Goal: Task Accomplishment & Management: Use online tool/utility

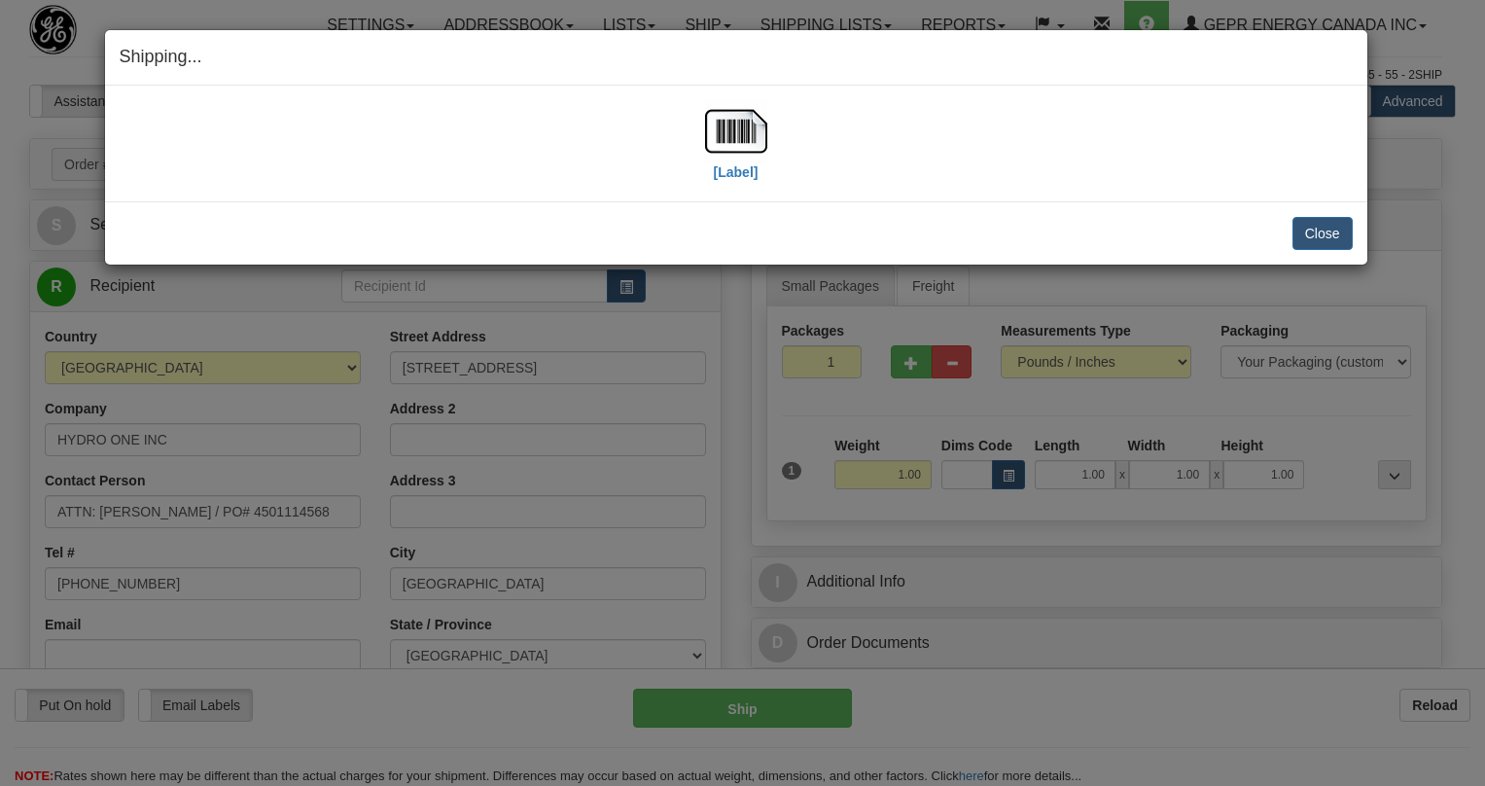
select select "0"
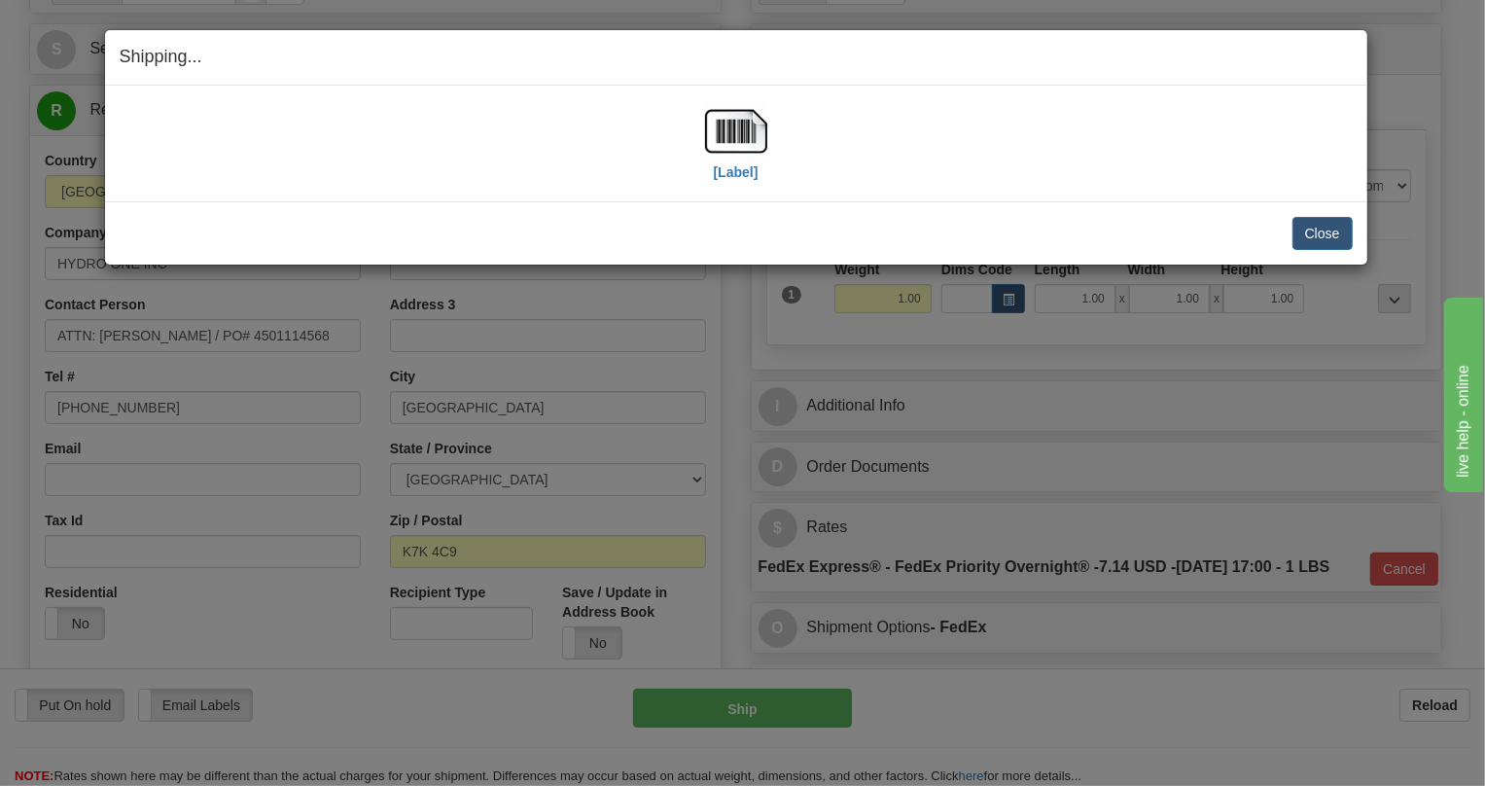
scroll to position [176, 0]
click at [1312, 230] on button "Close" at bounding box center [1322, 233] width 60 height 33
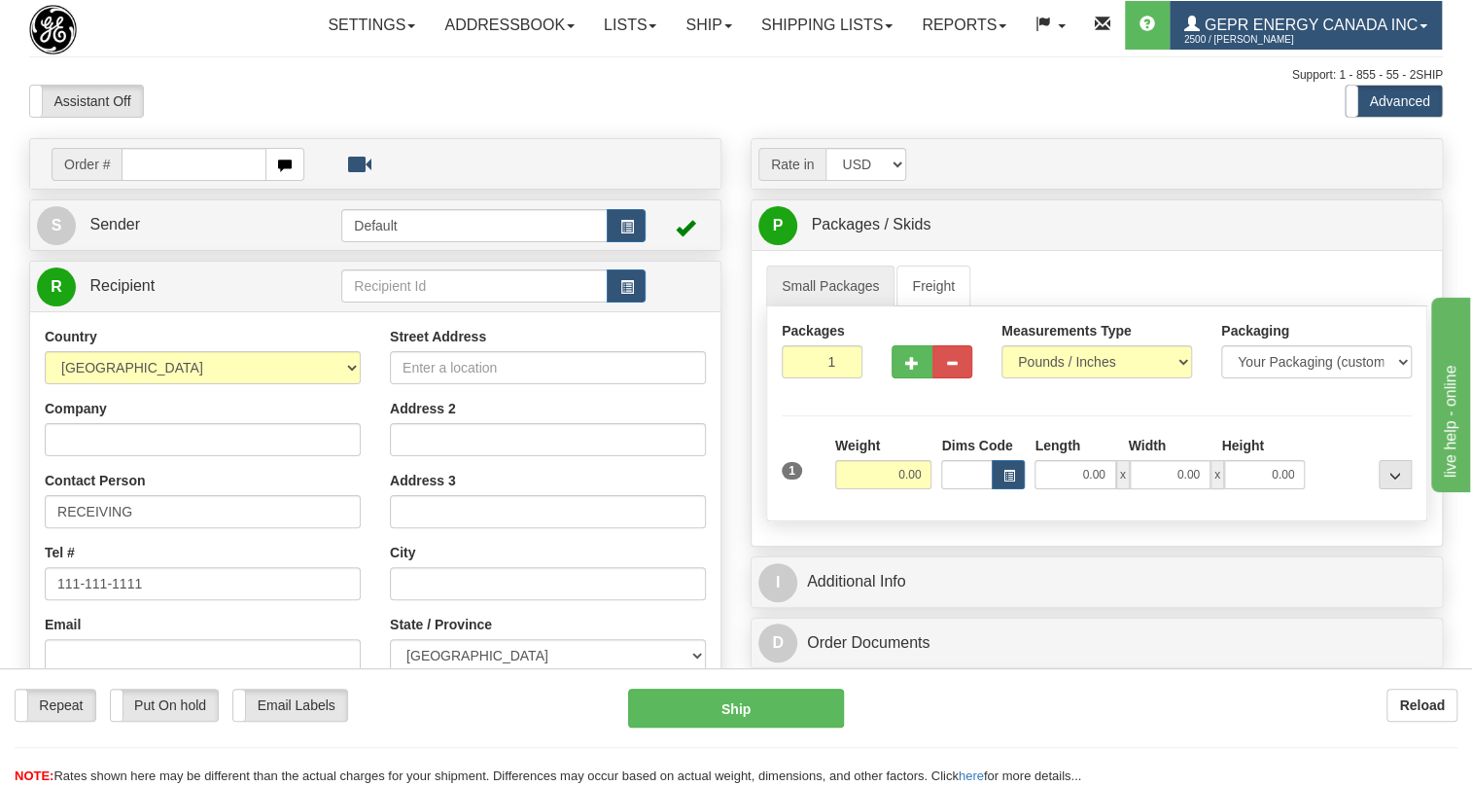
click at [1419, 28] on span at bounding box center [1423, 26] width 8 height 4
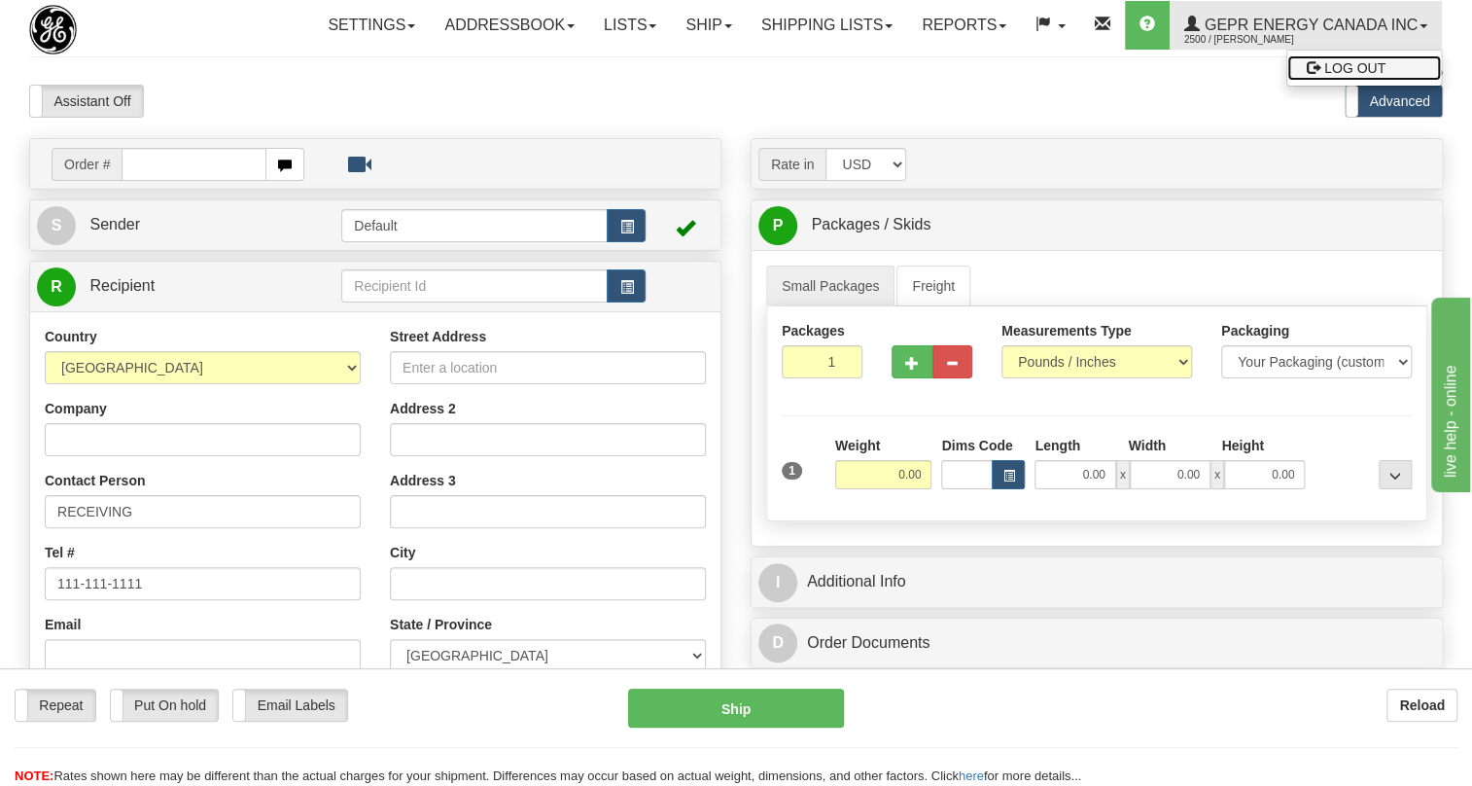
click at [1324, 76] on span "LOG OUT" at bounding box center [1354, 68] width 61 height 16
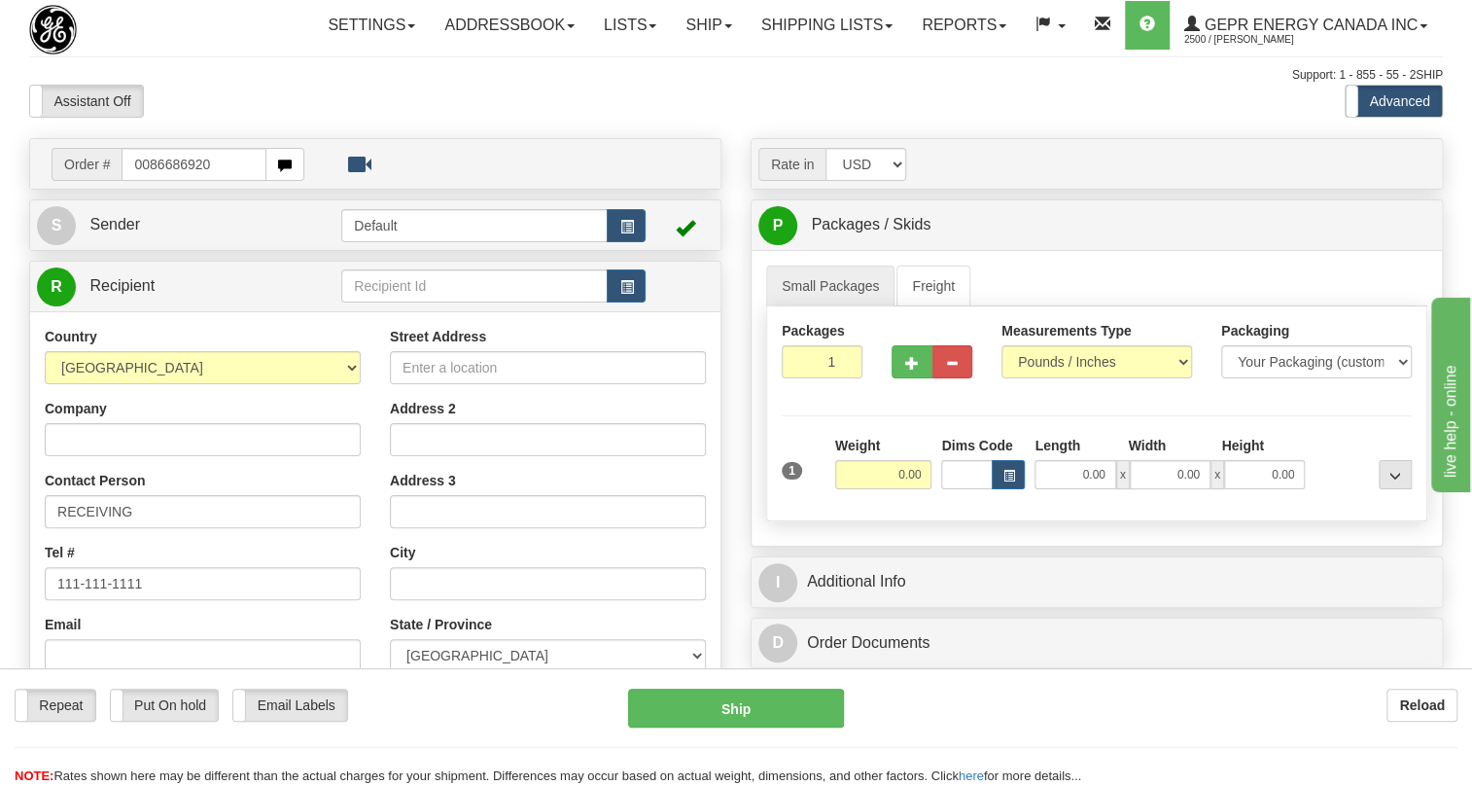
click at [148, 181] on input "0086686920" at bounding box center [194, 164] width 145 height 33
type input "86686920"
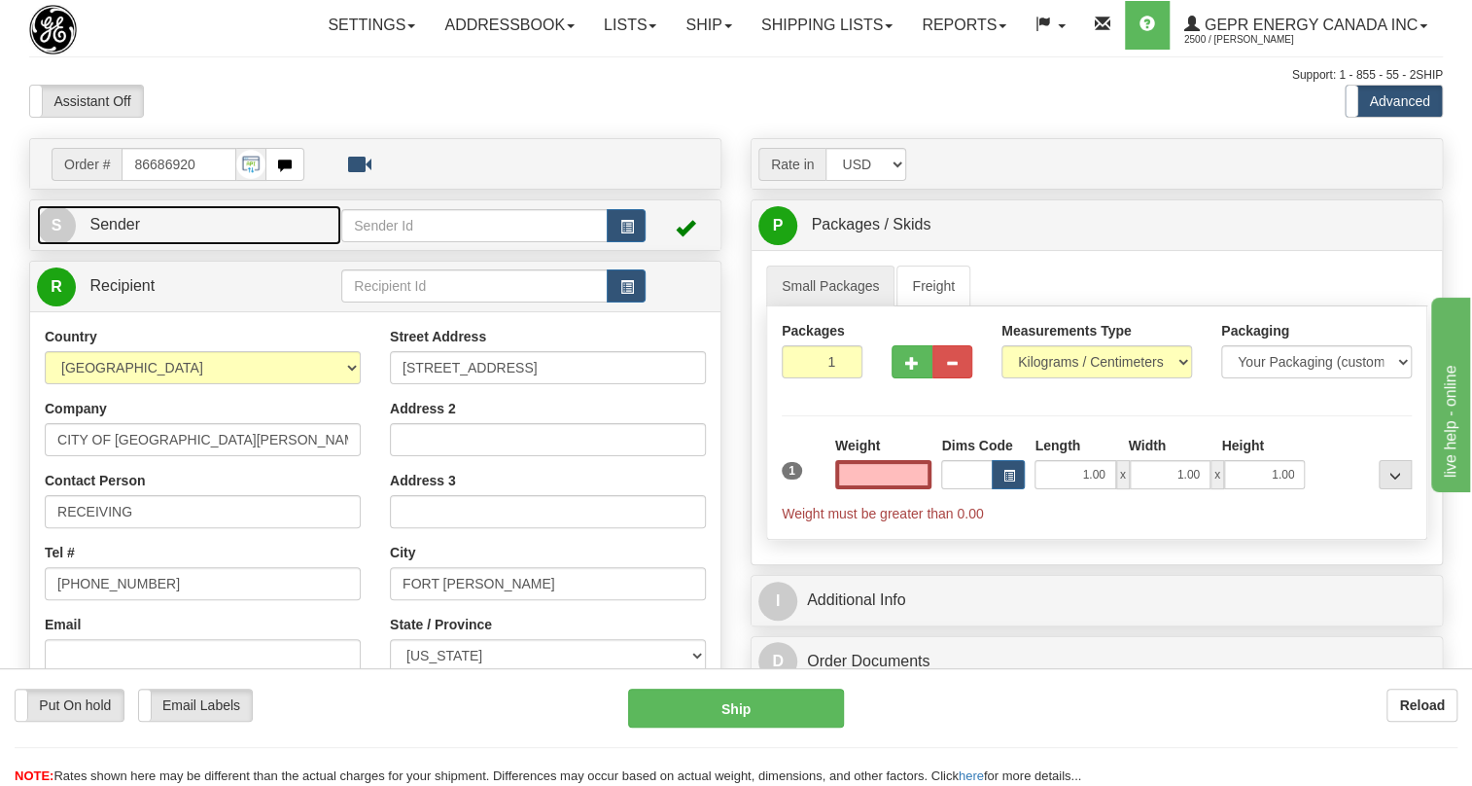
type input "0.00"
click at [131, 232] on span "Sender" at bounding box center [114, 224] width 51 height 17
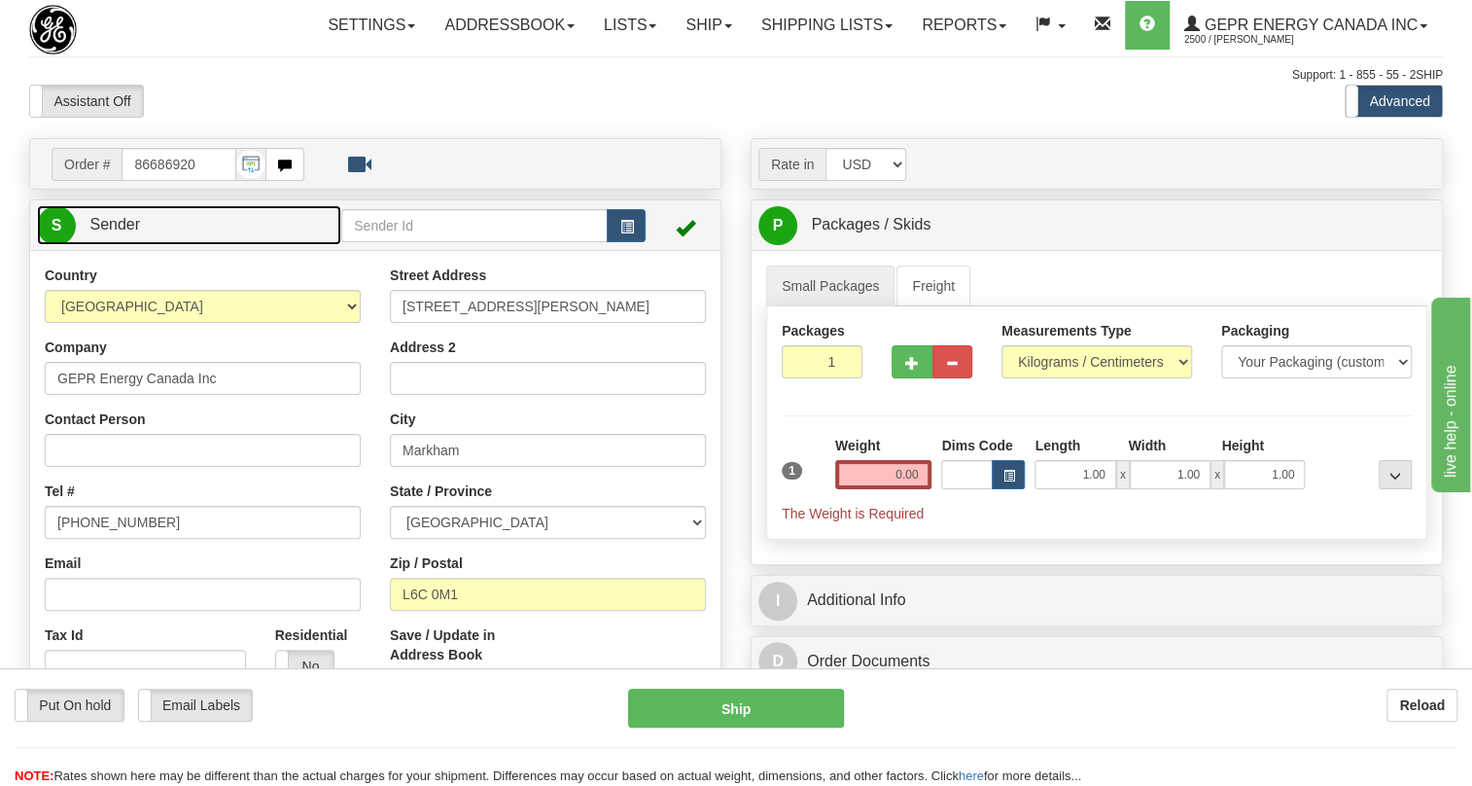
type input "MARKHAM"
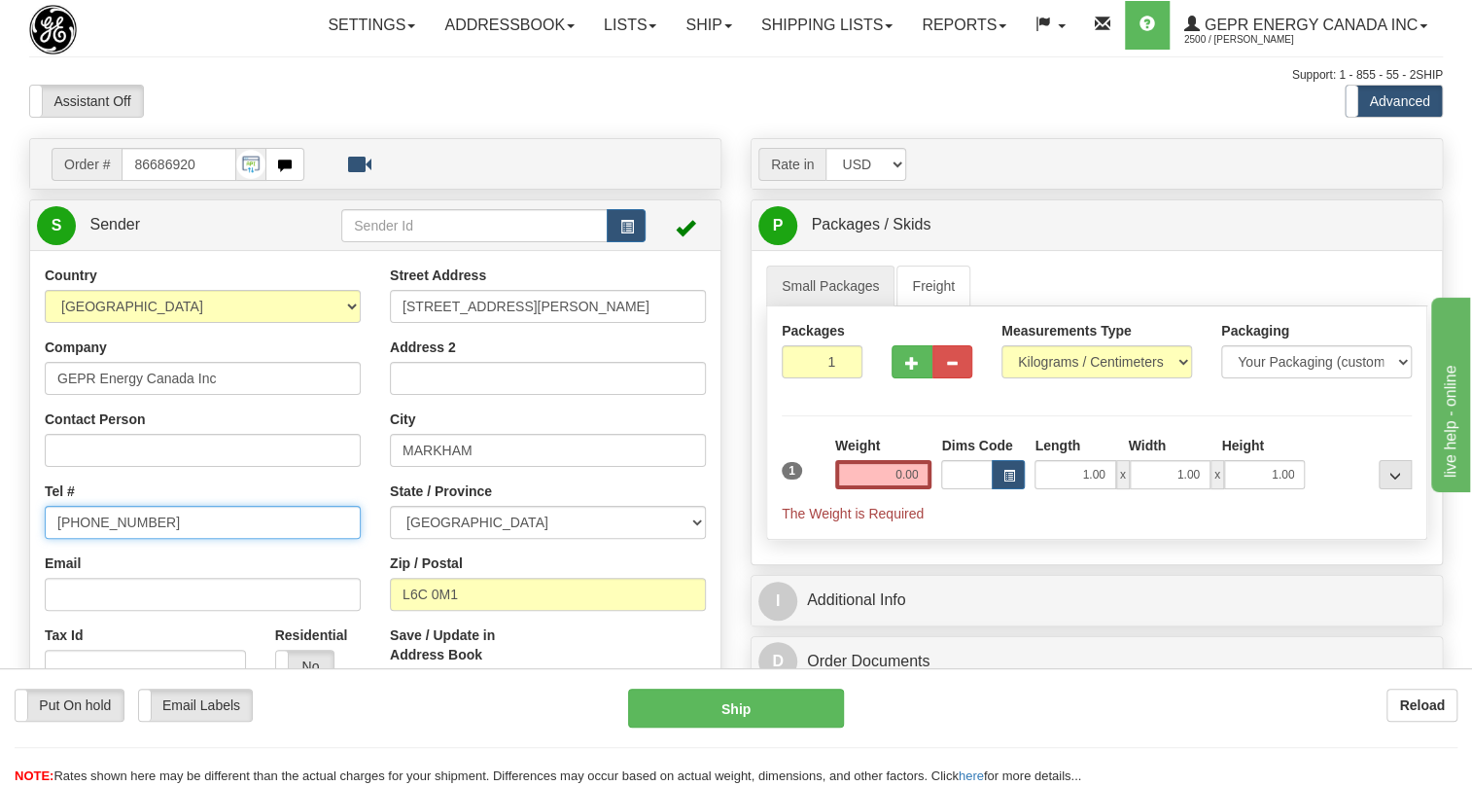
click at [106, 539] on input "[PHONE_NUMBER]" at bounding box center [203, 522] width 316 height 33
paste input "[PHONE_NUMBER]"
type input "[PHONE_NUMBER]"
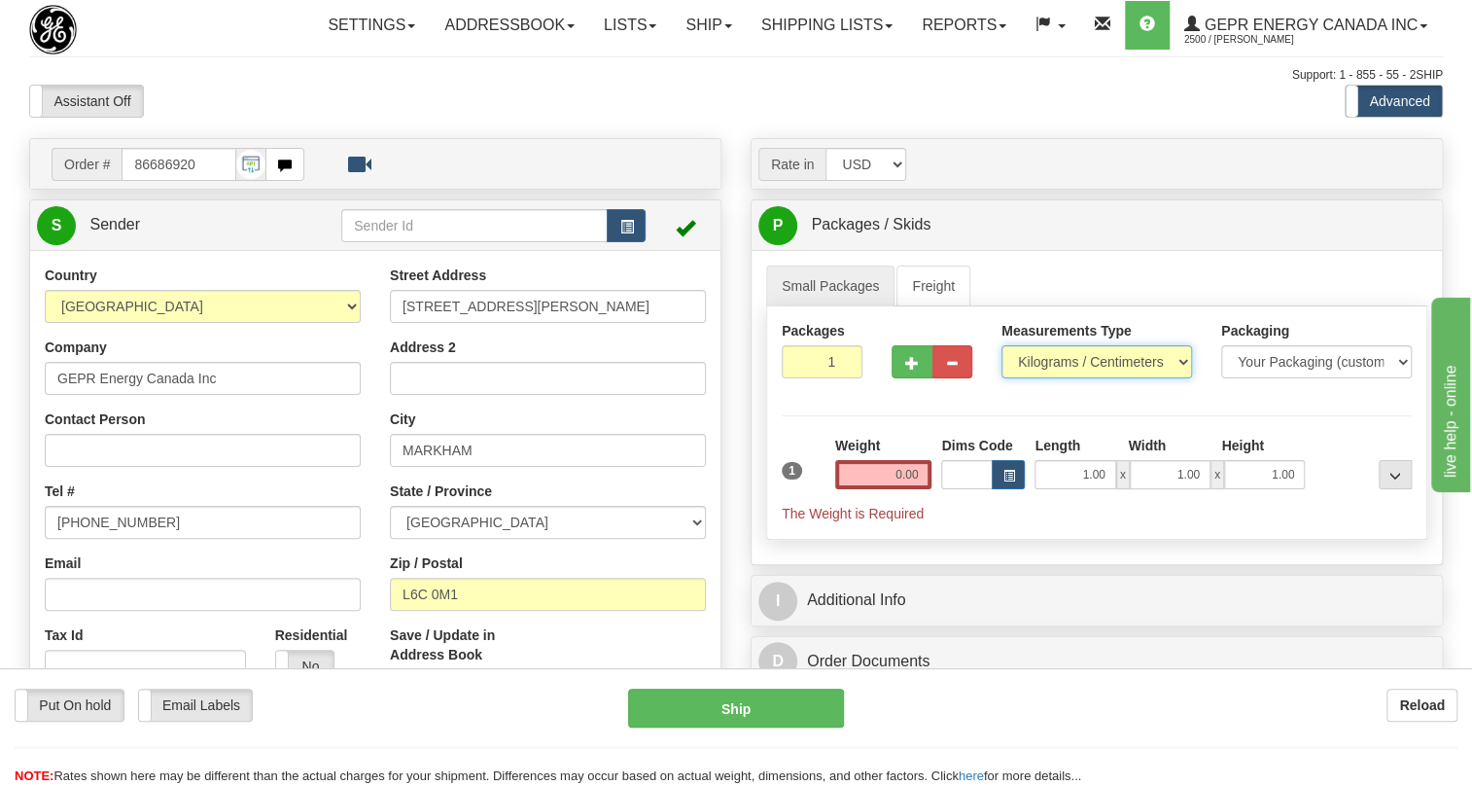
click at [1050, 378] on select "Pounds / Inches Kilograms / Centimeters" at bounding box center [1096, 361] width 191 height 33
select select "0"
click at [1001, 378] on select "Pounds / Inches Kilograms / Centimeters" at bounding box center [1096, 361] width 191 height 33
click at [890, 489] on input "0.00" at bounding box center [883, 474] width 97 height 29
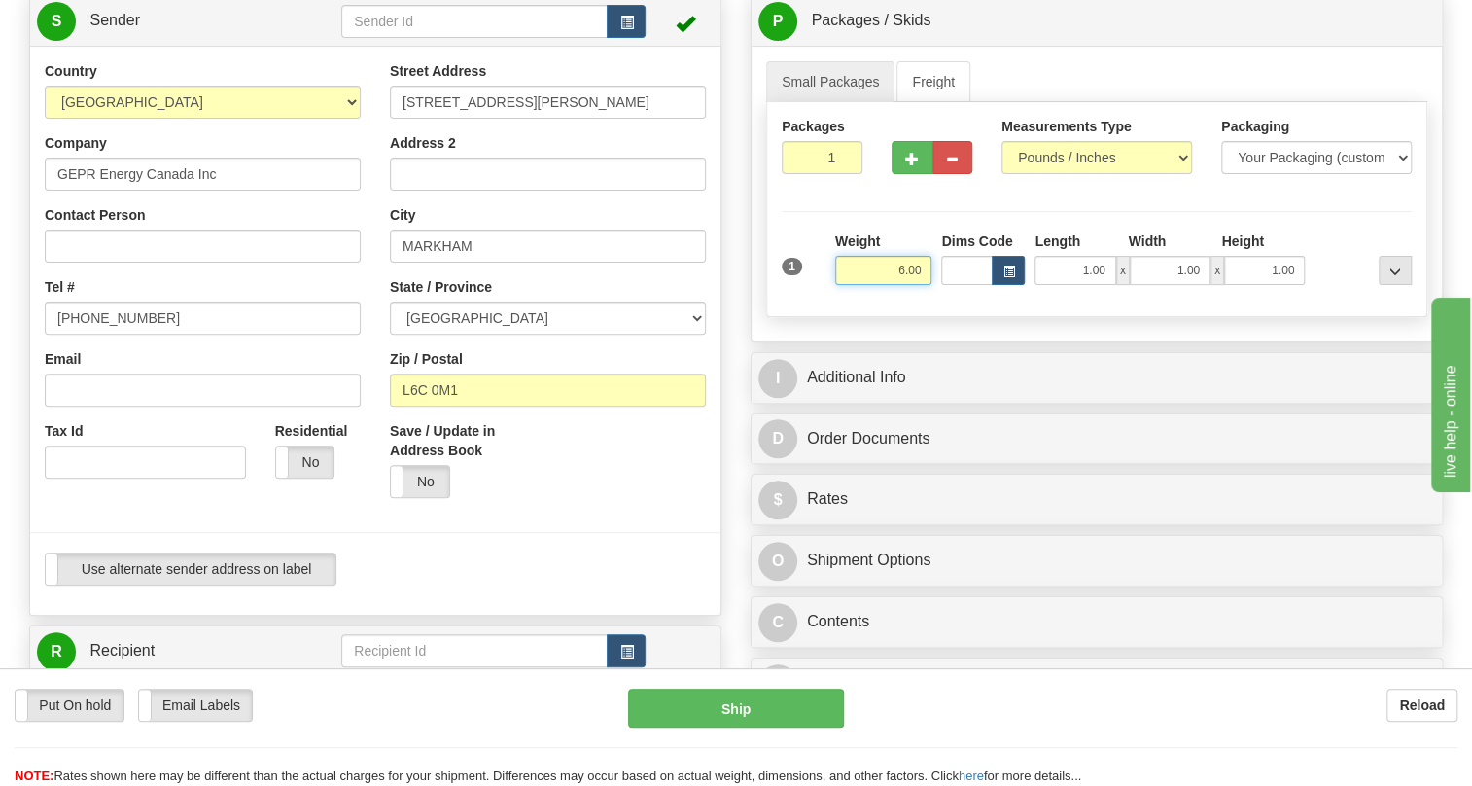
scroll to position [264, 0]
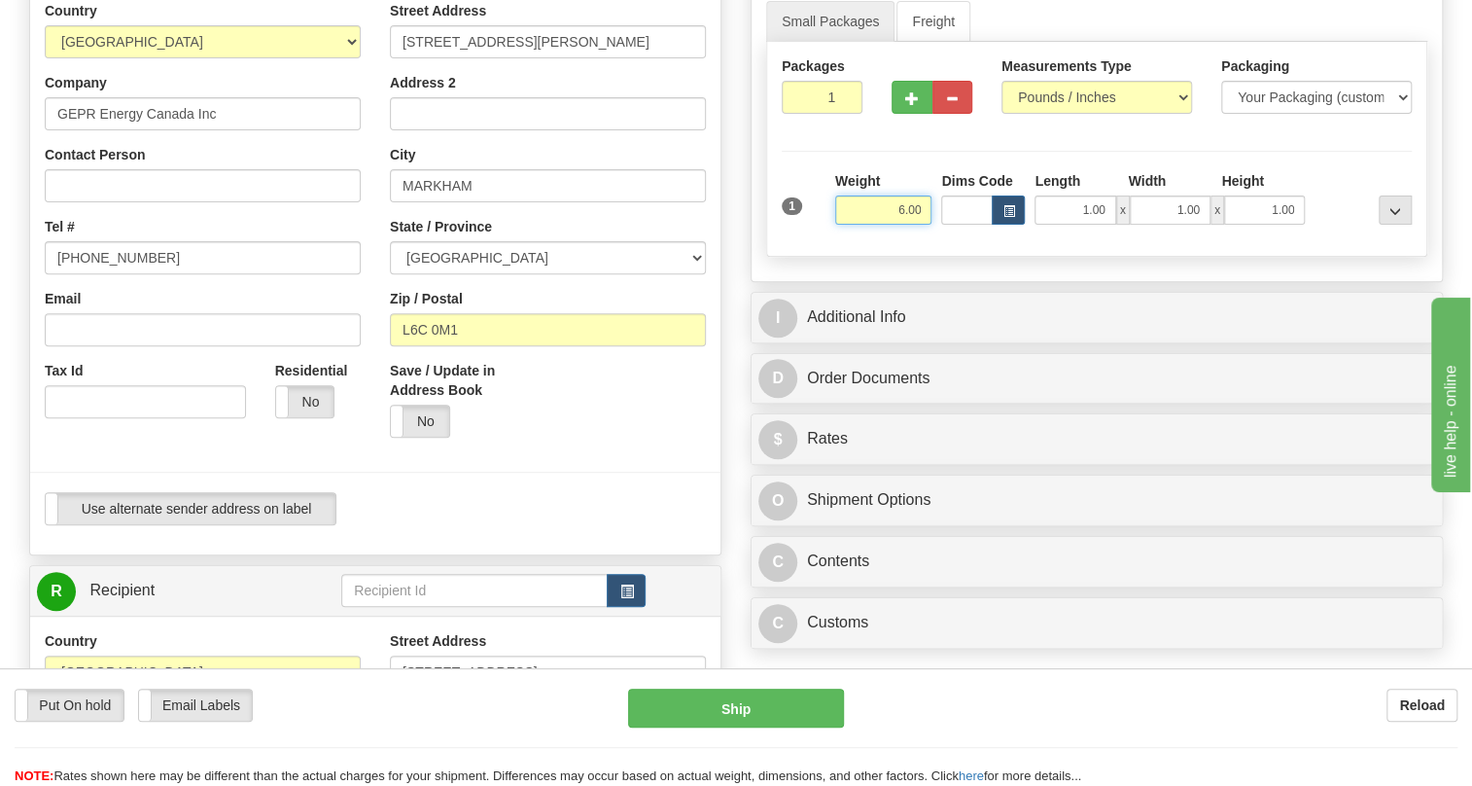
type input "6.00"
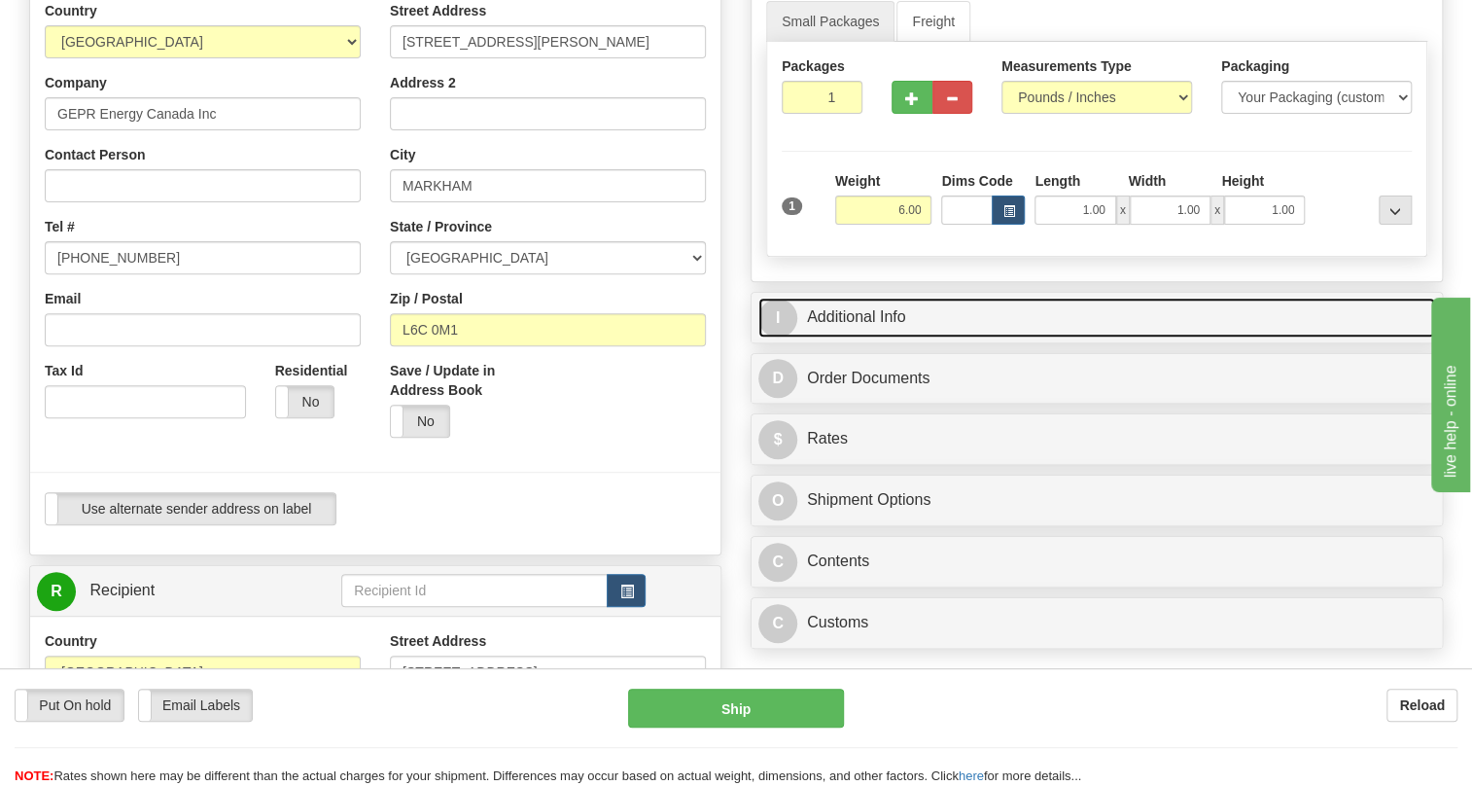
click at [876, 337] on link "I Additional Info" at bounding box center [1096, 317] width 677 height 40
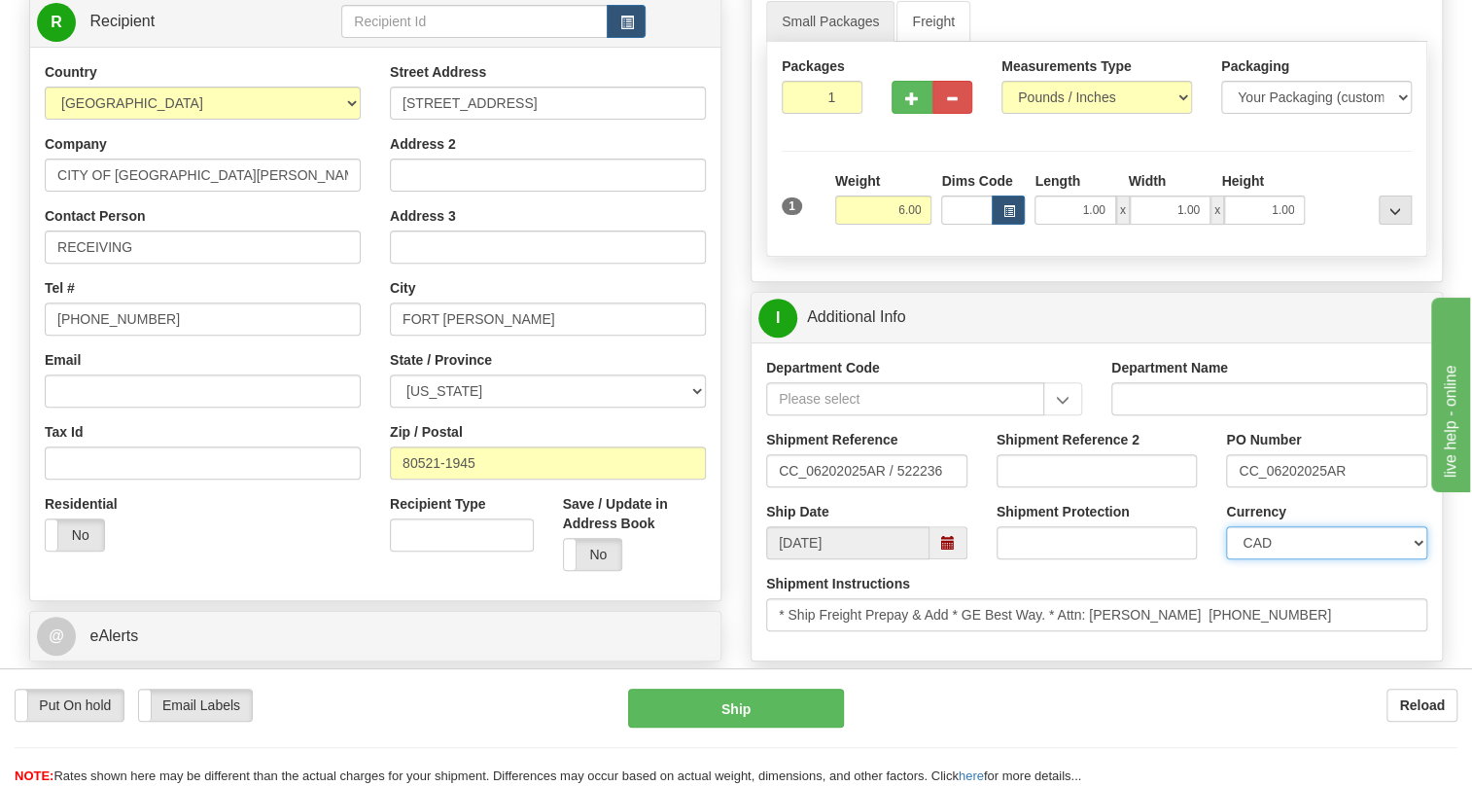
click at [1339, 559] on select "CAD USD EUR ZAR RON ANG ARN AUD AUS AWG BBD BFR BGN BHD BMD BND BRC BRL CHP CKZ…" at bounding box center [1326, 542] width 201 height 33
select select "1"
click at [1226, 559] on select "CAD USD EUR ZAR RON ANG ARN AUD AUS AWG BBD BFR BGN BHD BMD BND BRC BRL CHP CKZ…" at bounding box center [1326, 542] width 201 height 33
click at [1296, 487] on input "CC_06202025AR" at bounding box center [1326, 470] width 201 height 33
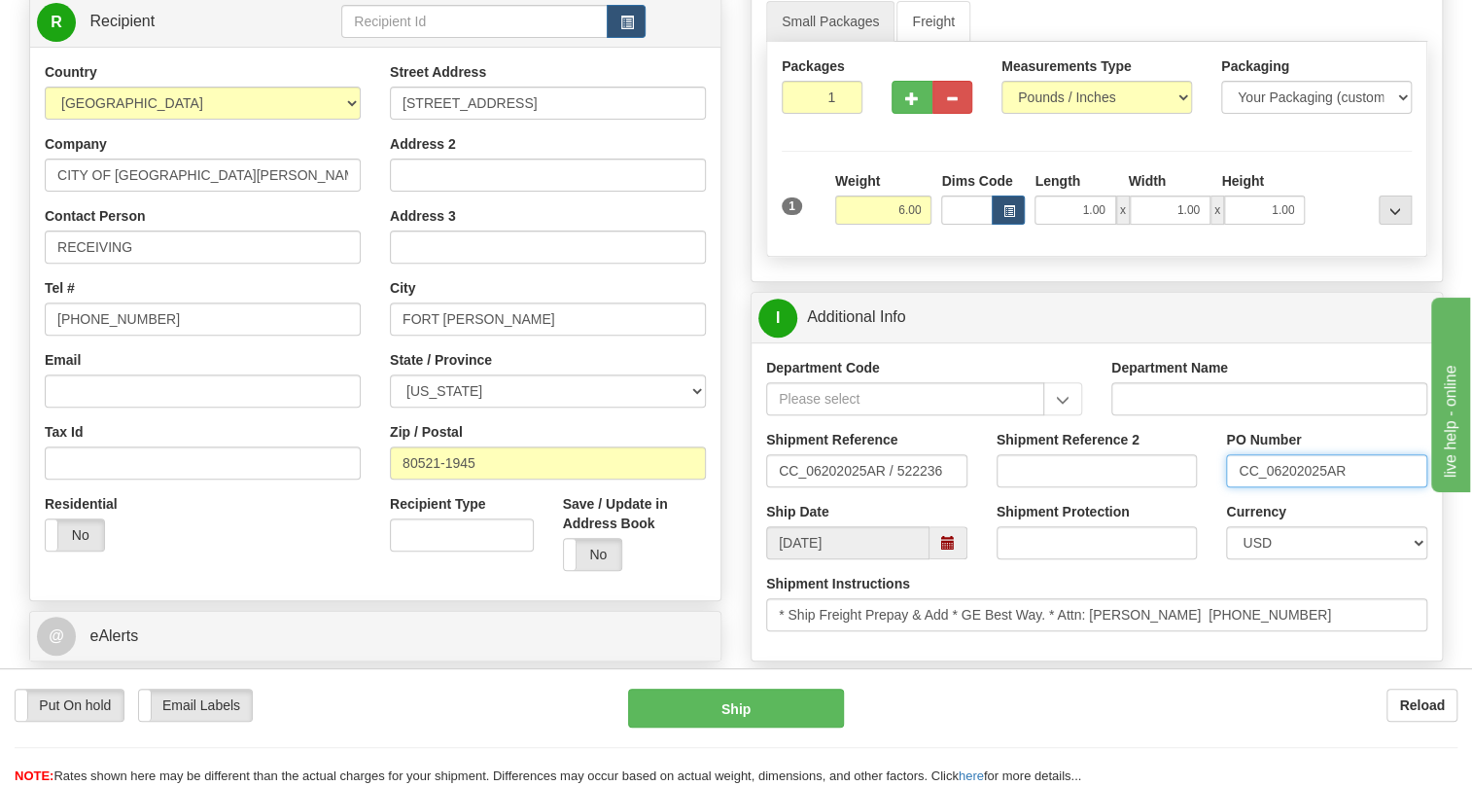
click at [1296, 487] on input "CC_06202025AR" at bounding box center [1326, 470] width 201 height 33
click at [191, 263] on input "RECEIVING" at bounding box center [203, 246] width 316 height 33
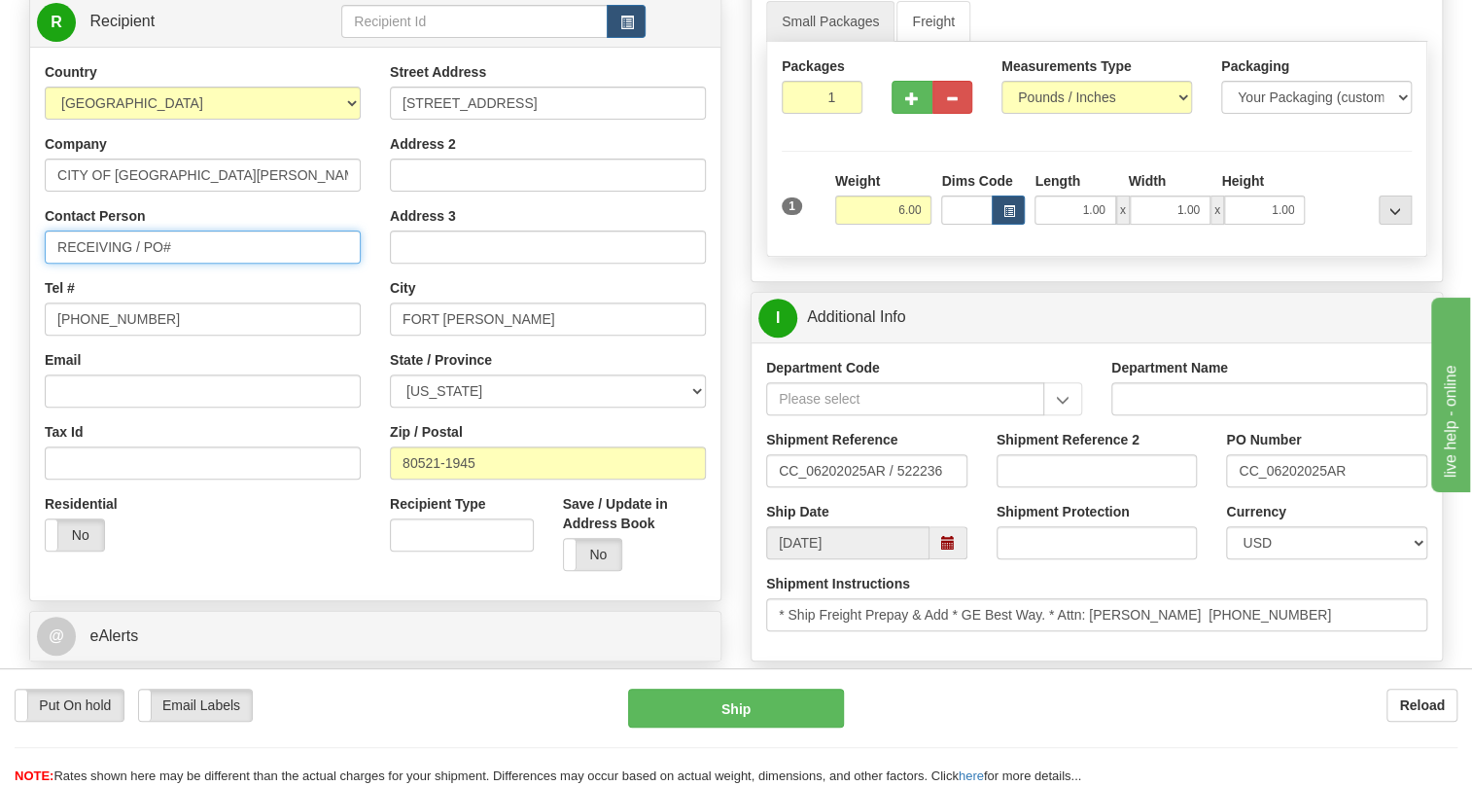
paste input "CC_06202025AR"
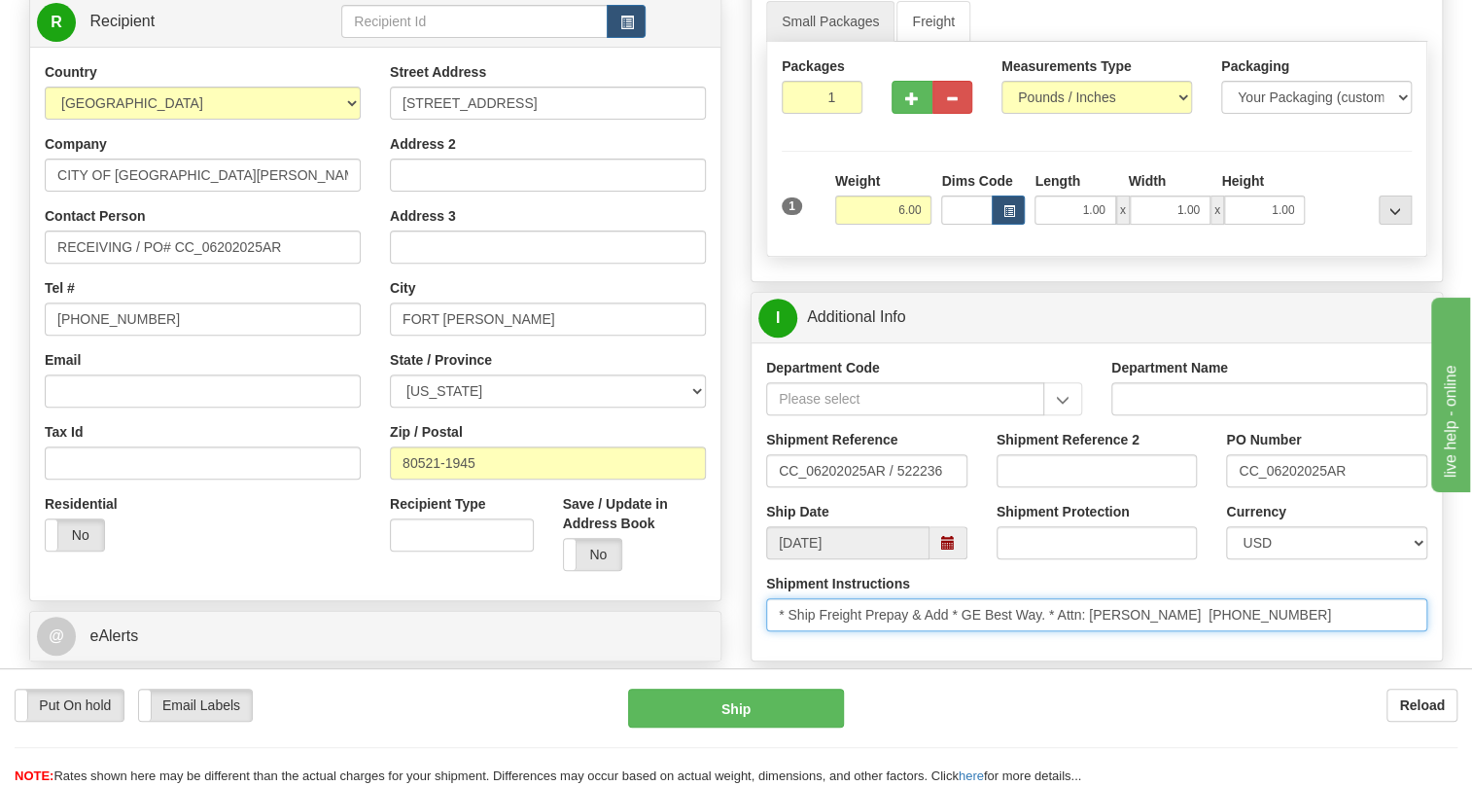
drag, startPoint x: 1167, startPoint y: 660, endPoint x: 1062, endPoint y: 663, distance: 105.0
click at [1062, 631] on input "* Ship Freight Prepay & Add * GE Best Way. * Attn: [PERSON_NAME] [PHONE_NUMBER]" at bounding box center [1096, 614] width 661 height 33
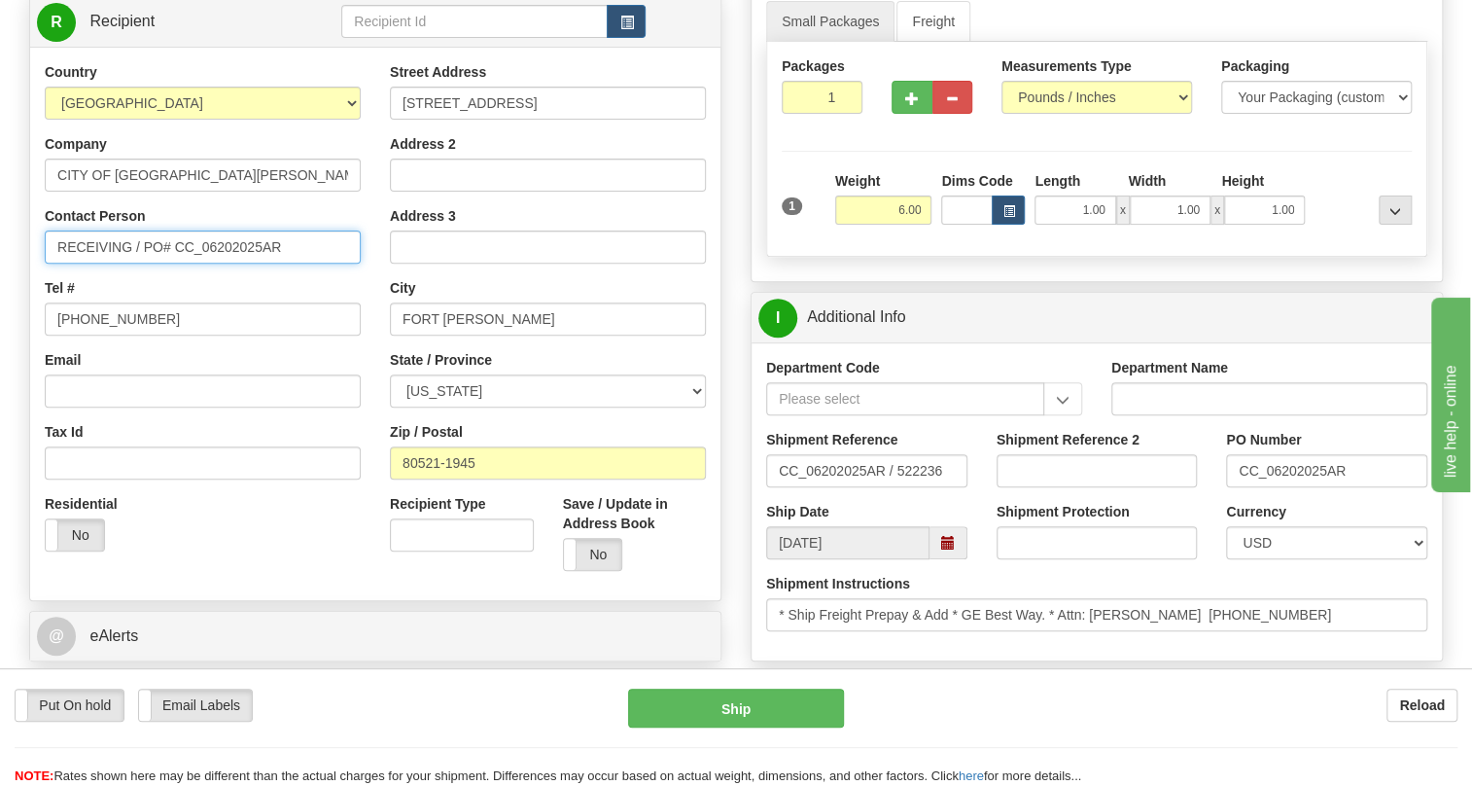
click at [147, 263] on input "RECEIVING / PO# CC_06202025AR" at bounding box center [203, 246] width 316 height 33
paste input "Attn: [PERSON_NAME]"
drag, startPoint x: 255, startPoint y: 291, endPoint x: 356, endPoint y: 290, distance: 101.1
click at [356, 263] on input "RECEIVING / Attn: [PERSON_NAME] PO# CC_06202025AR" at bounding box center [203, 246] width 316 height 33
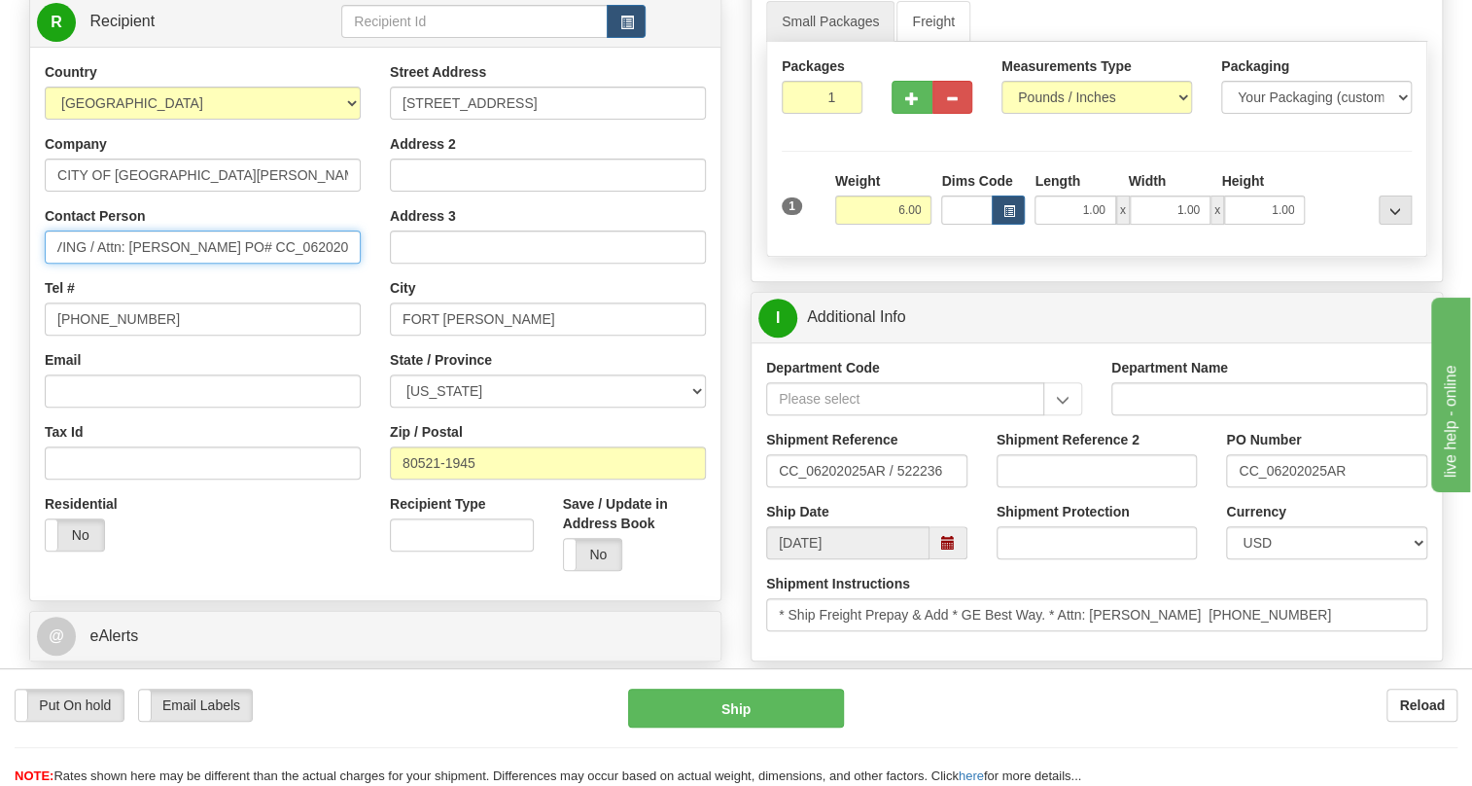
click at [207, 263] on input "RECEIVING / Attn: [PERSON_NAME] PO# CC_06202025AR" at bounding box center [203, 246] width 316 height 33
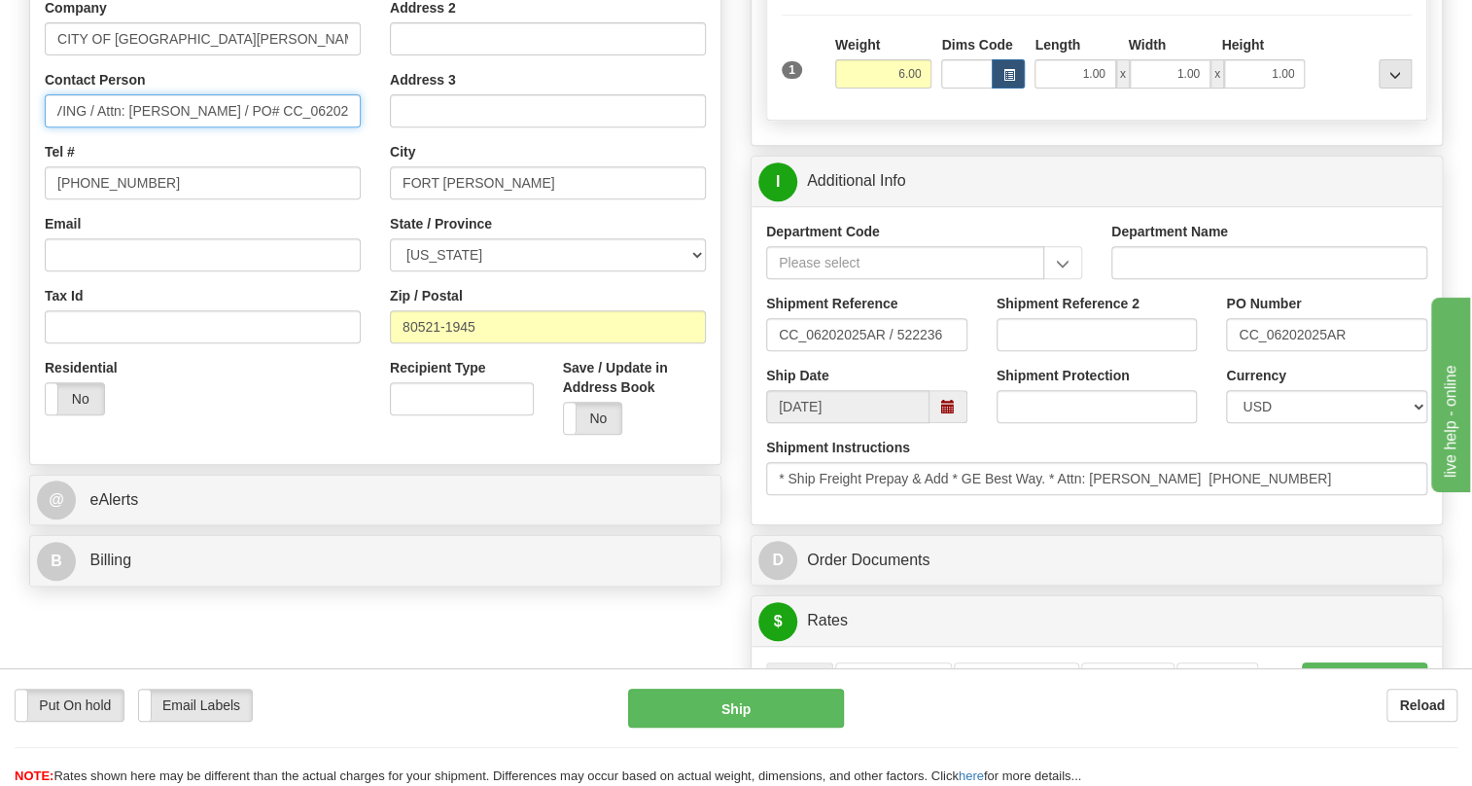
scroll to position [441, 0]
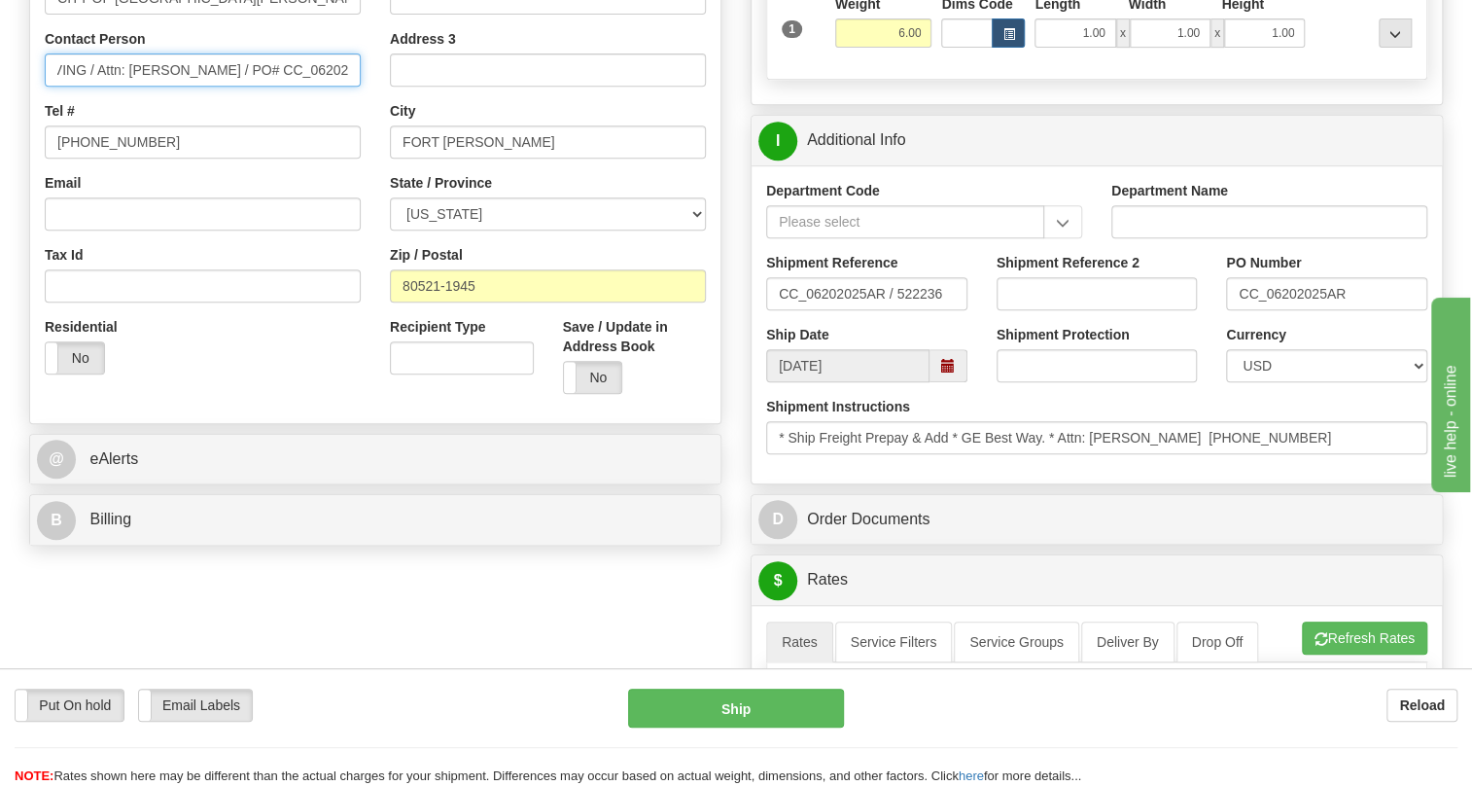
type input "RECEIVING / Attn: [PERSON_NAME] / PO# CC_06202025AR"
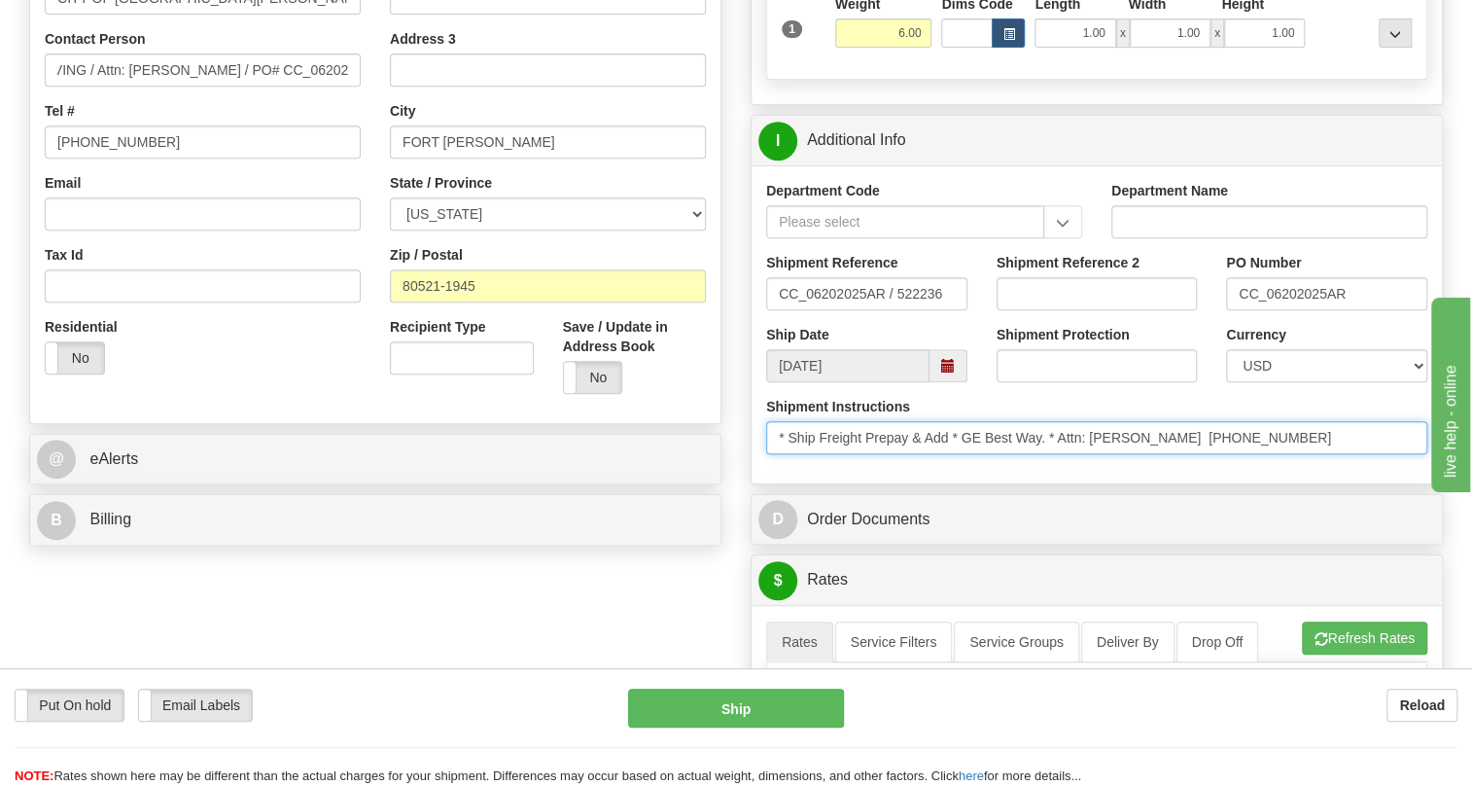
scroll to position [0, 0]
drag, startPoint x: 1275, startPoint y: 475, endPoint x: 1179, endPoint y: 479, distance: 96.3
click at [1179, 454] on input "* Ship Freight Prepay & Add * GE Best Way. * Attn: [PERSON_NAME] [PHONE_NUMBER]" at bounding box center [1096, 437] width 661 height 33
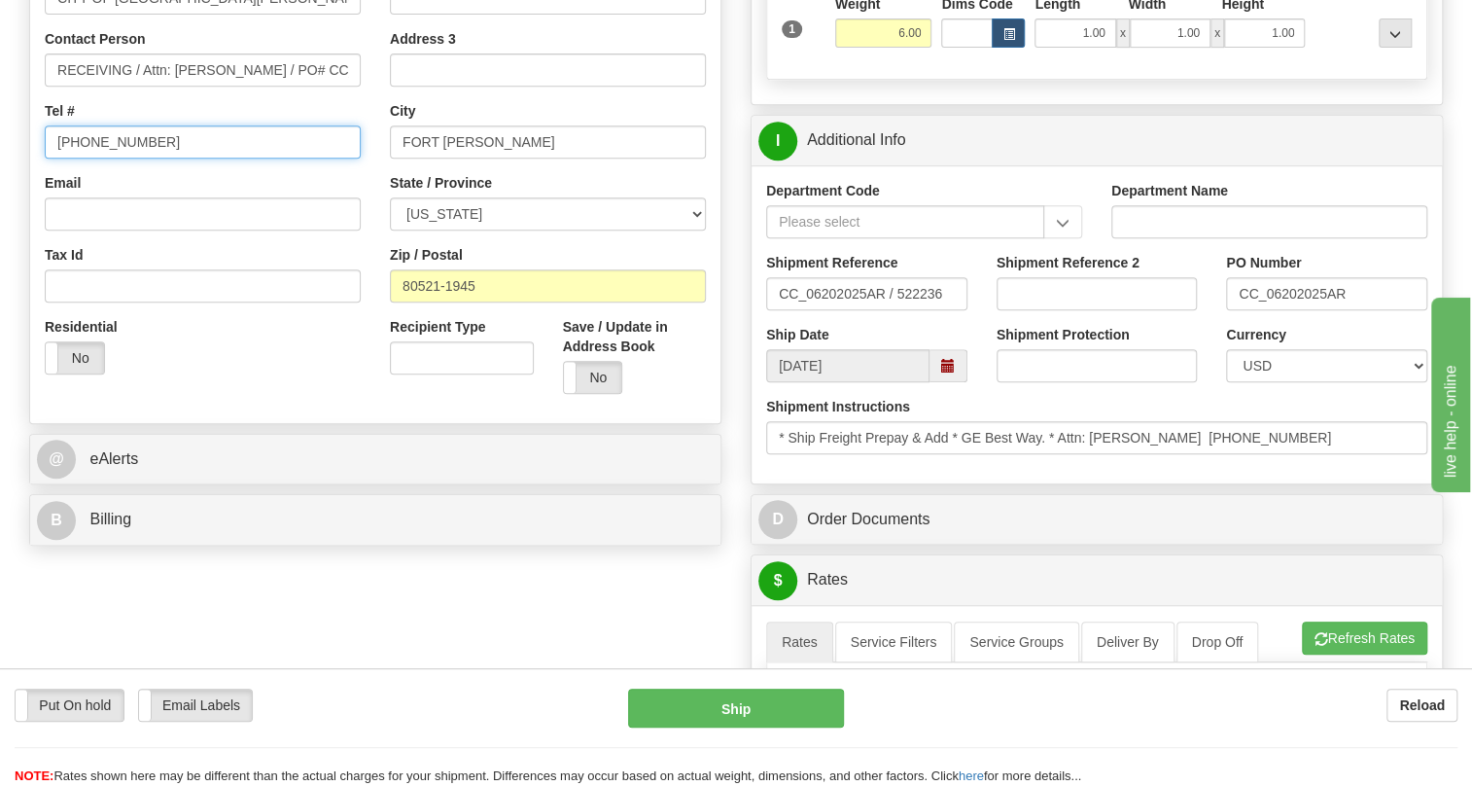
click at [115, 158] on input "[PHONE_NUMBER]" at bounding box center [203, 141] width 316 height 33
paste input "970) 481-1670"
type input "[PHONE_NUMBER]"
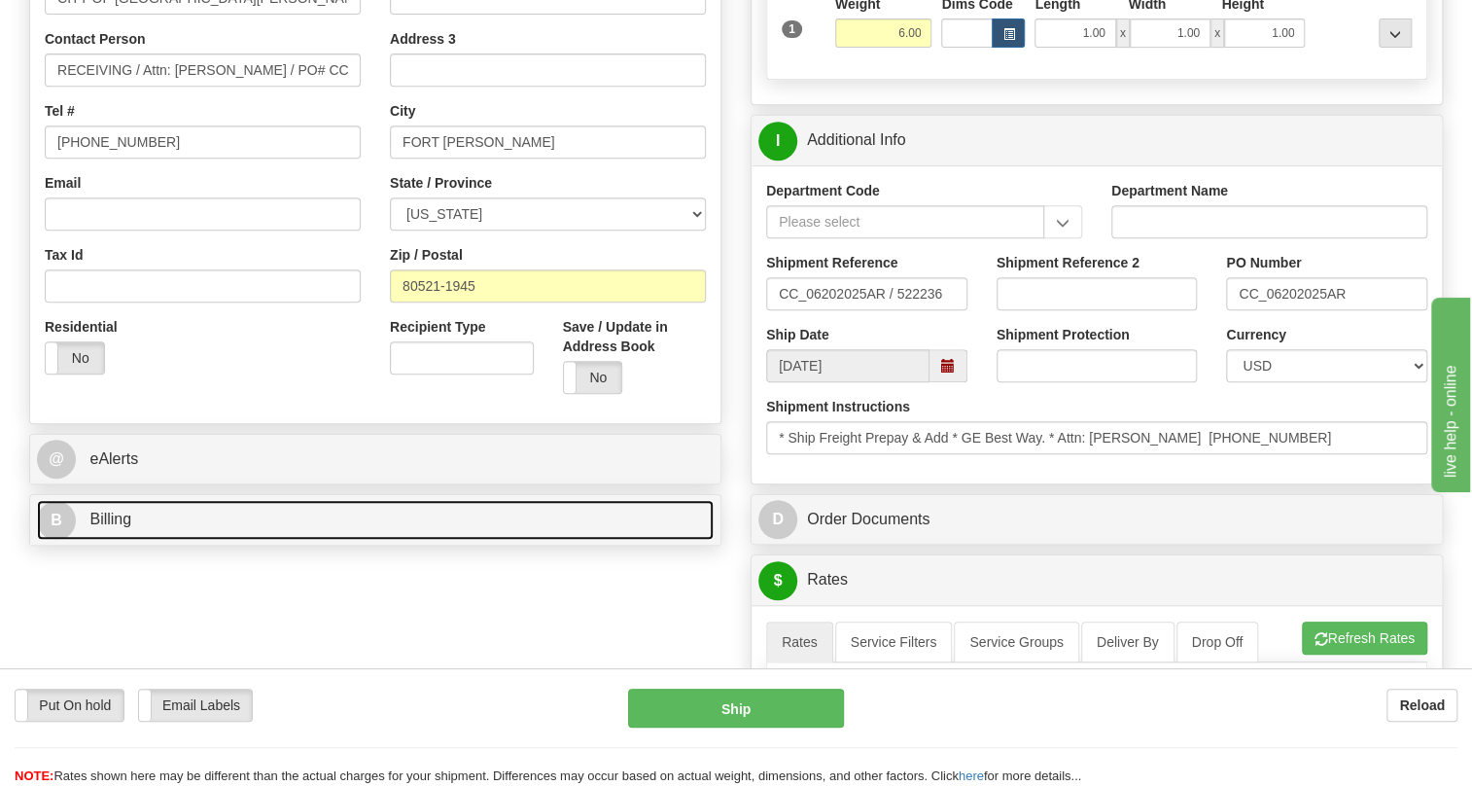
click at [107, 527] on span "Billing" at bounding box center [110, 518] width 42 height 17
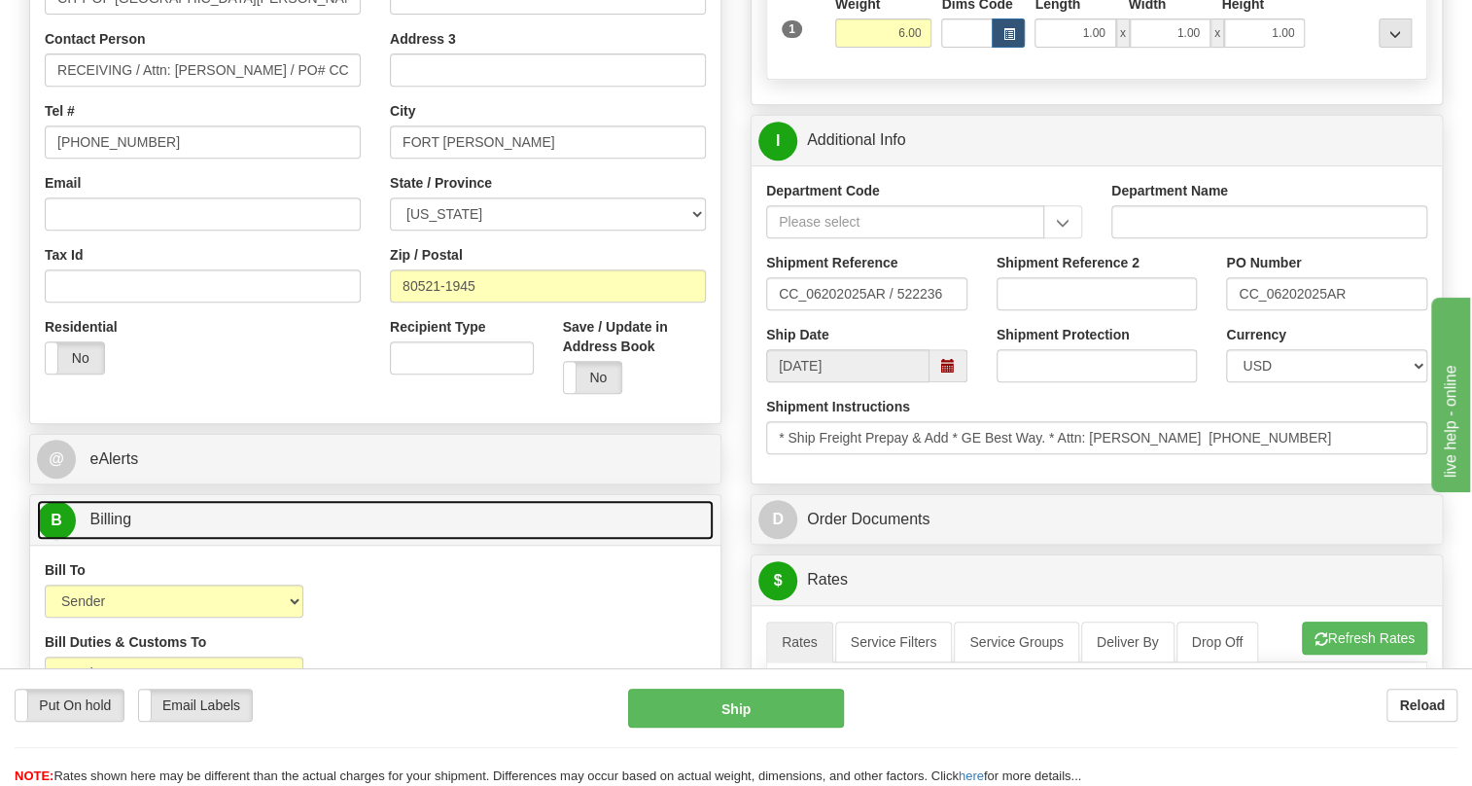
click at [107, 527] on span "Billing" at bounding box center [110, 518] width 42 height 17
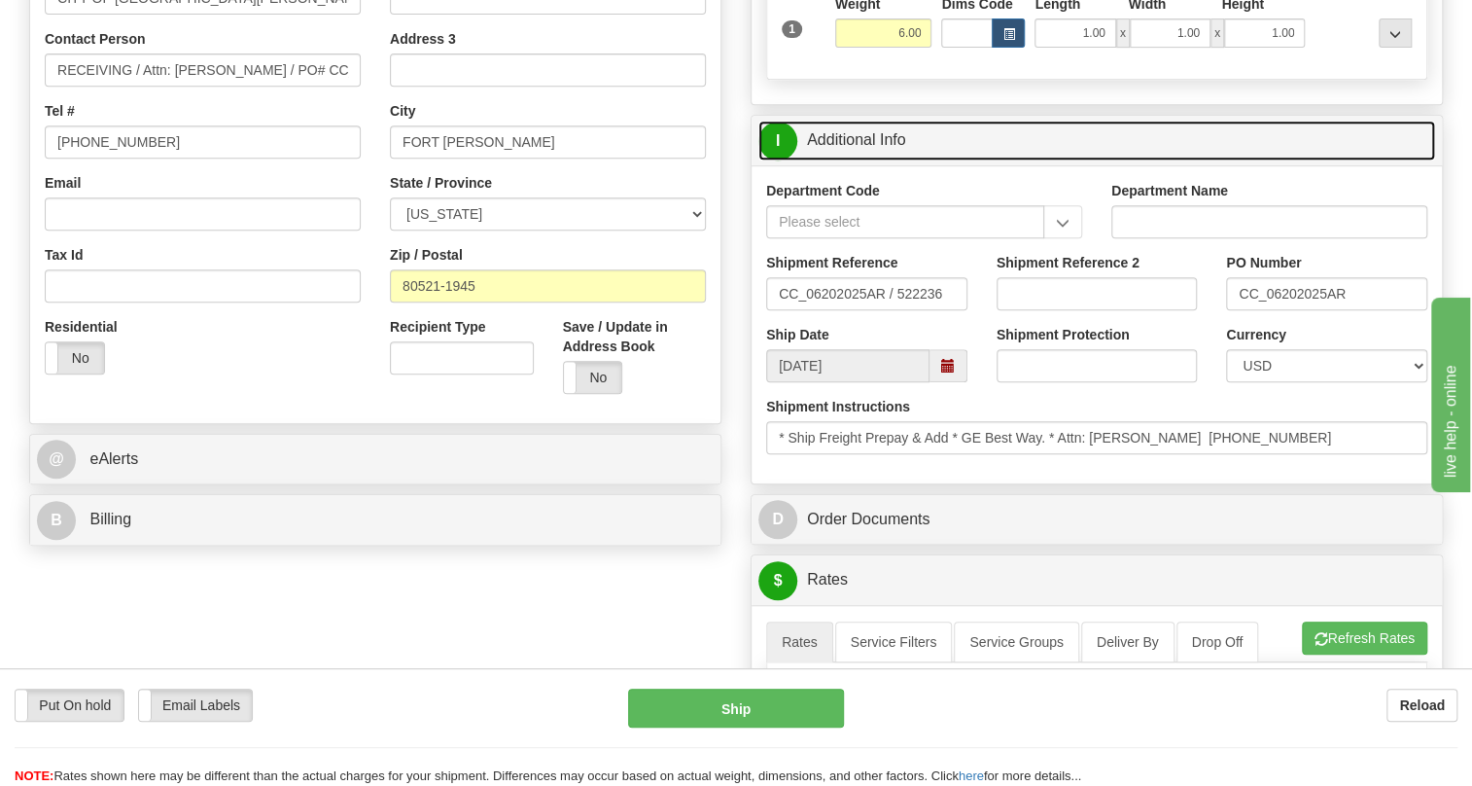
click at [845, 160] on link "I Additional Info" at bounding box center [1096, 141] width 677 height 40
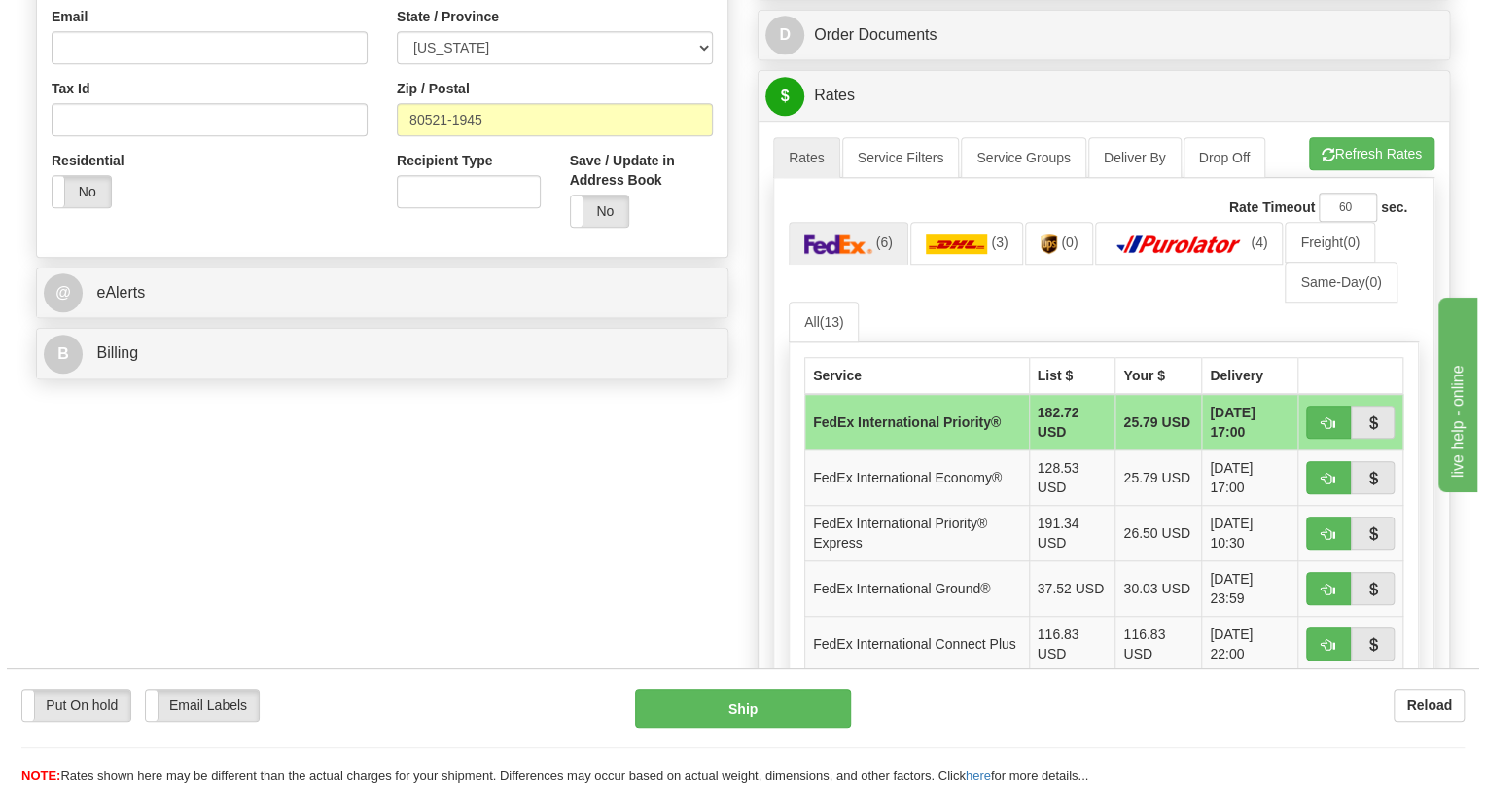
scroll to position [618, 0]
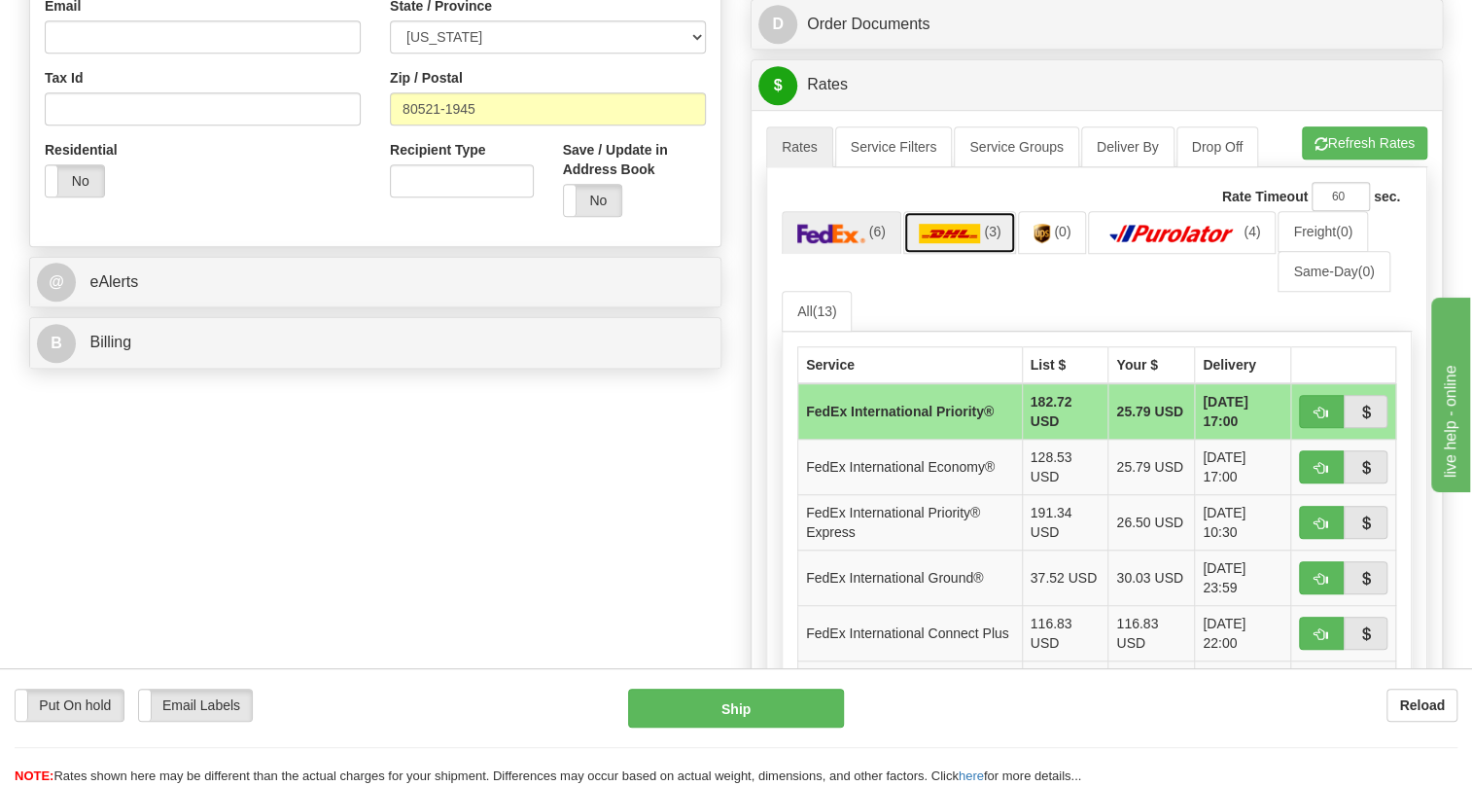
click at [948, 253] on link "(3)" at bounding box center [960, 232] width 114 height 42
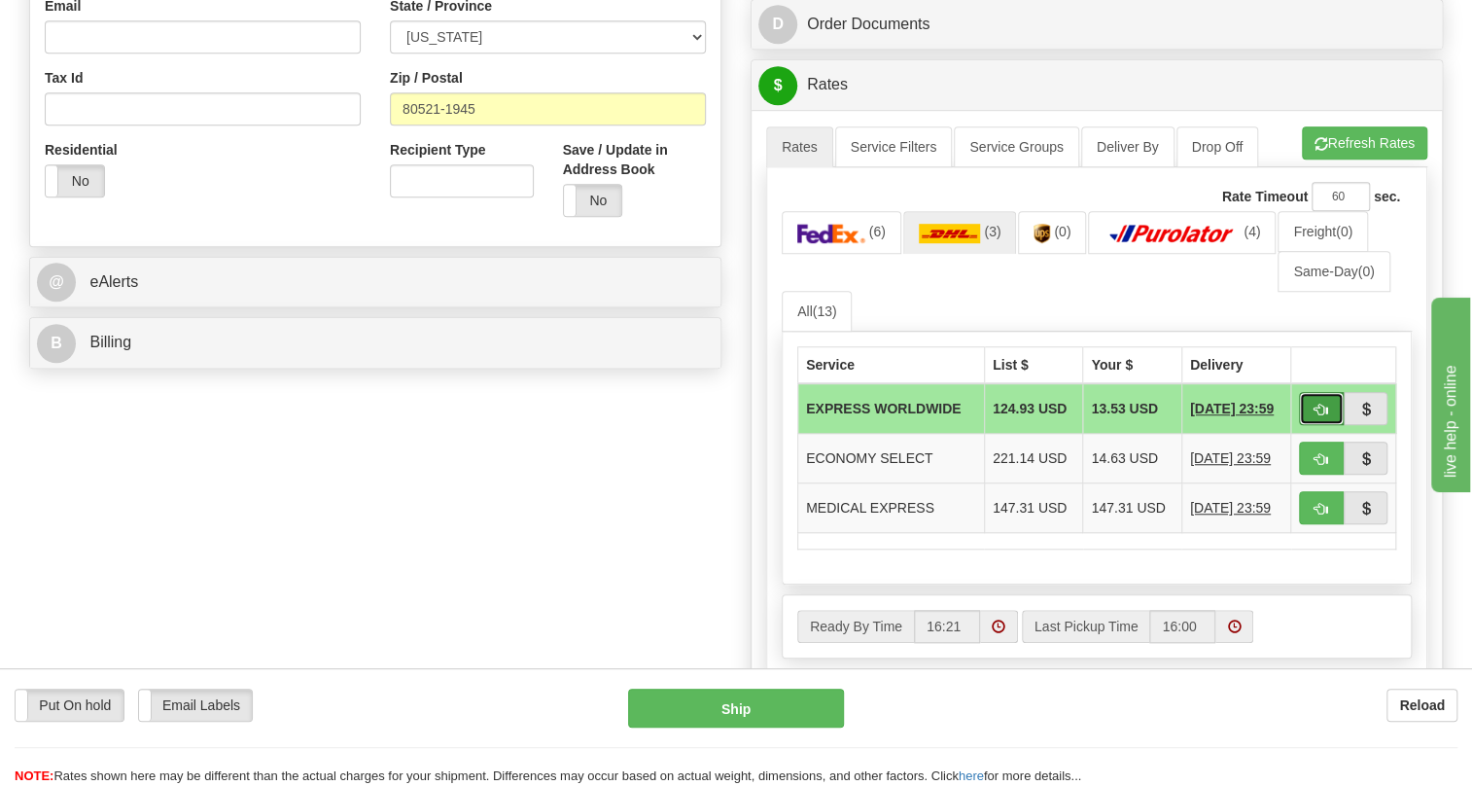
click at [1310, 425] on button "button" at bounding box center [1321, 408] width 45 height 33
type input "P"
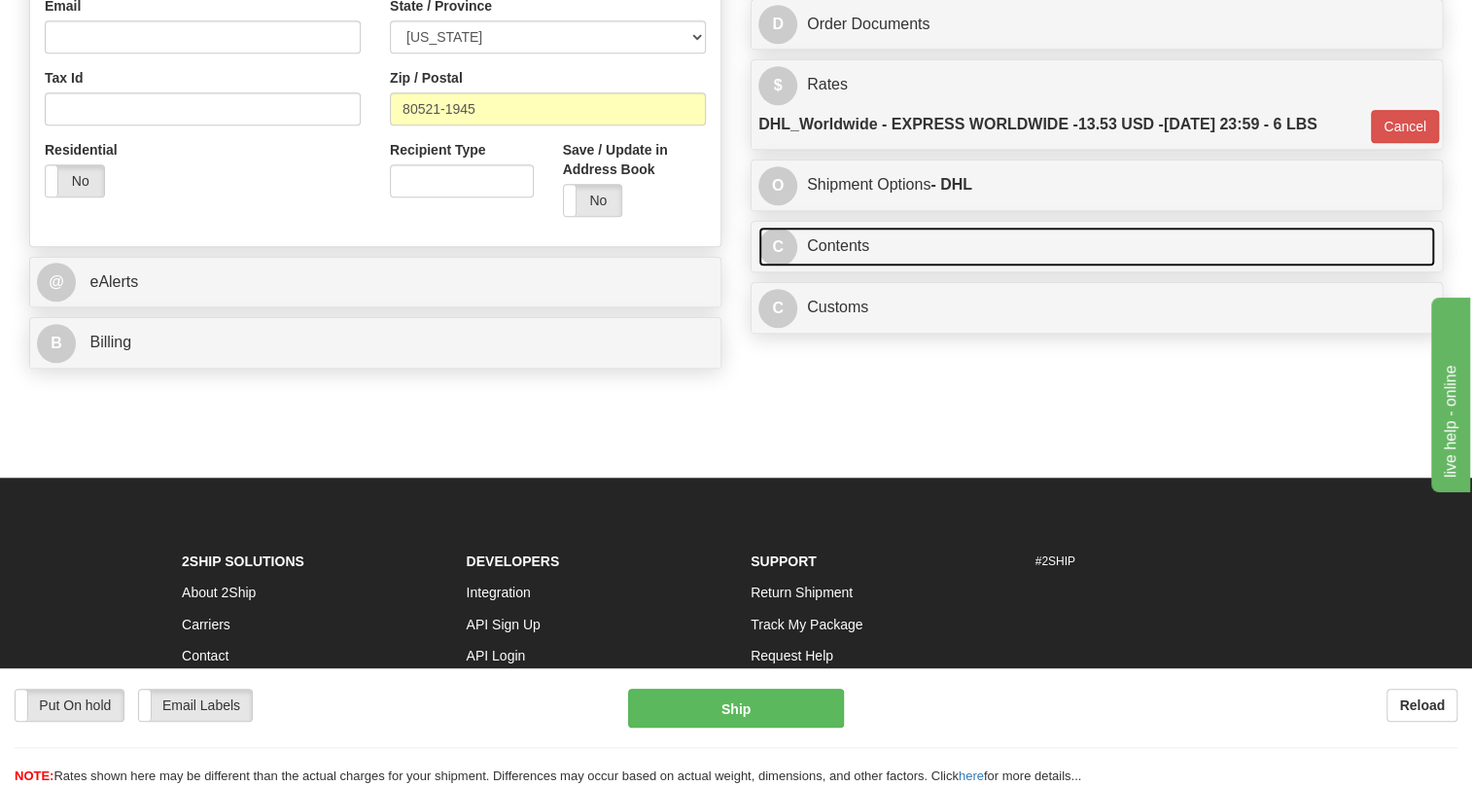
click at [830, 266] on link "C Contents" at bounding box center [1096, 247] width 677 height 40
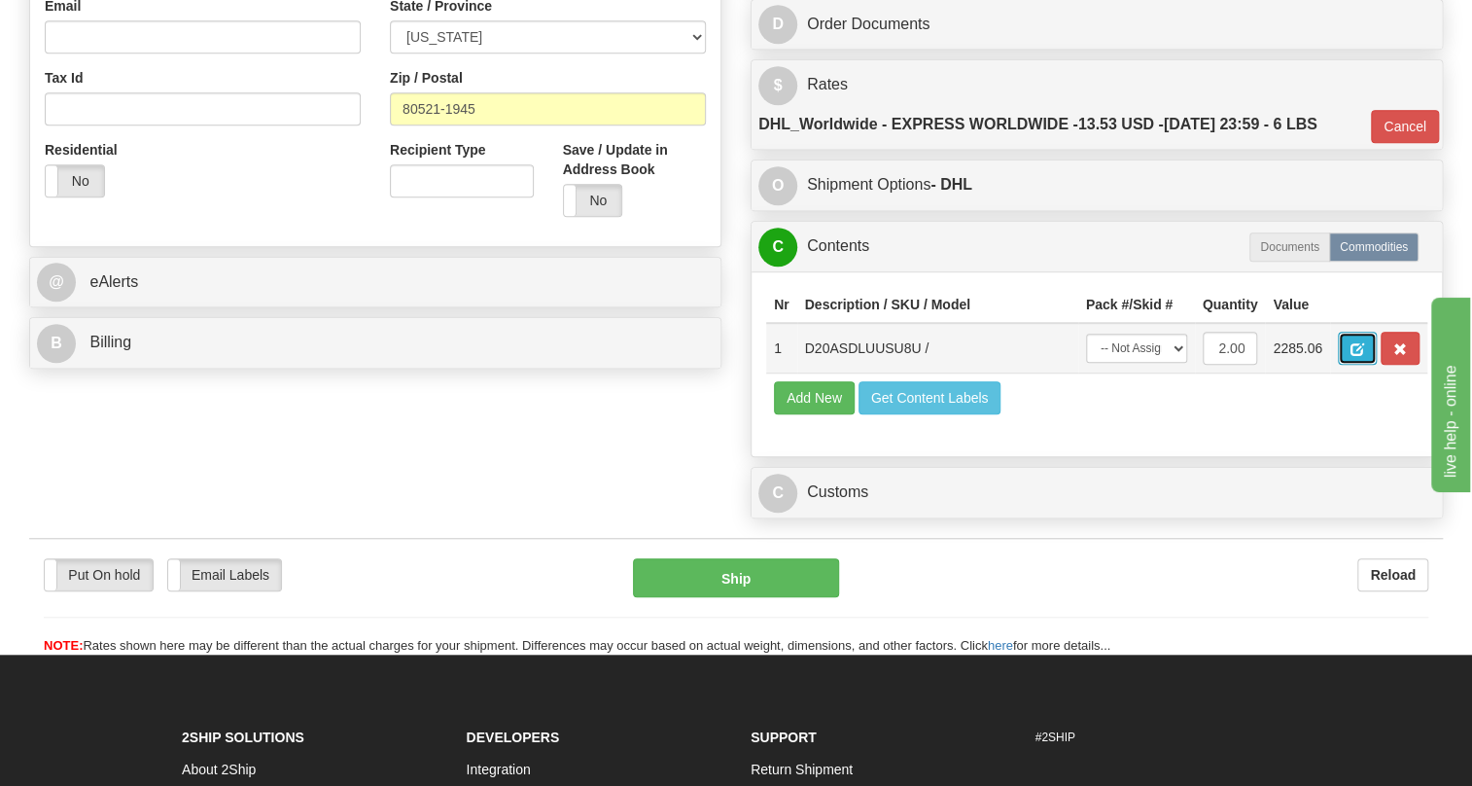
click at [1357, 356] on span "button" at bounding box center [1357, 349] width 14 height 13
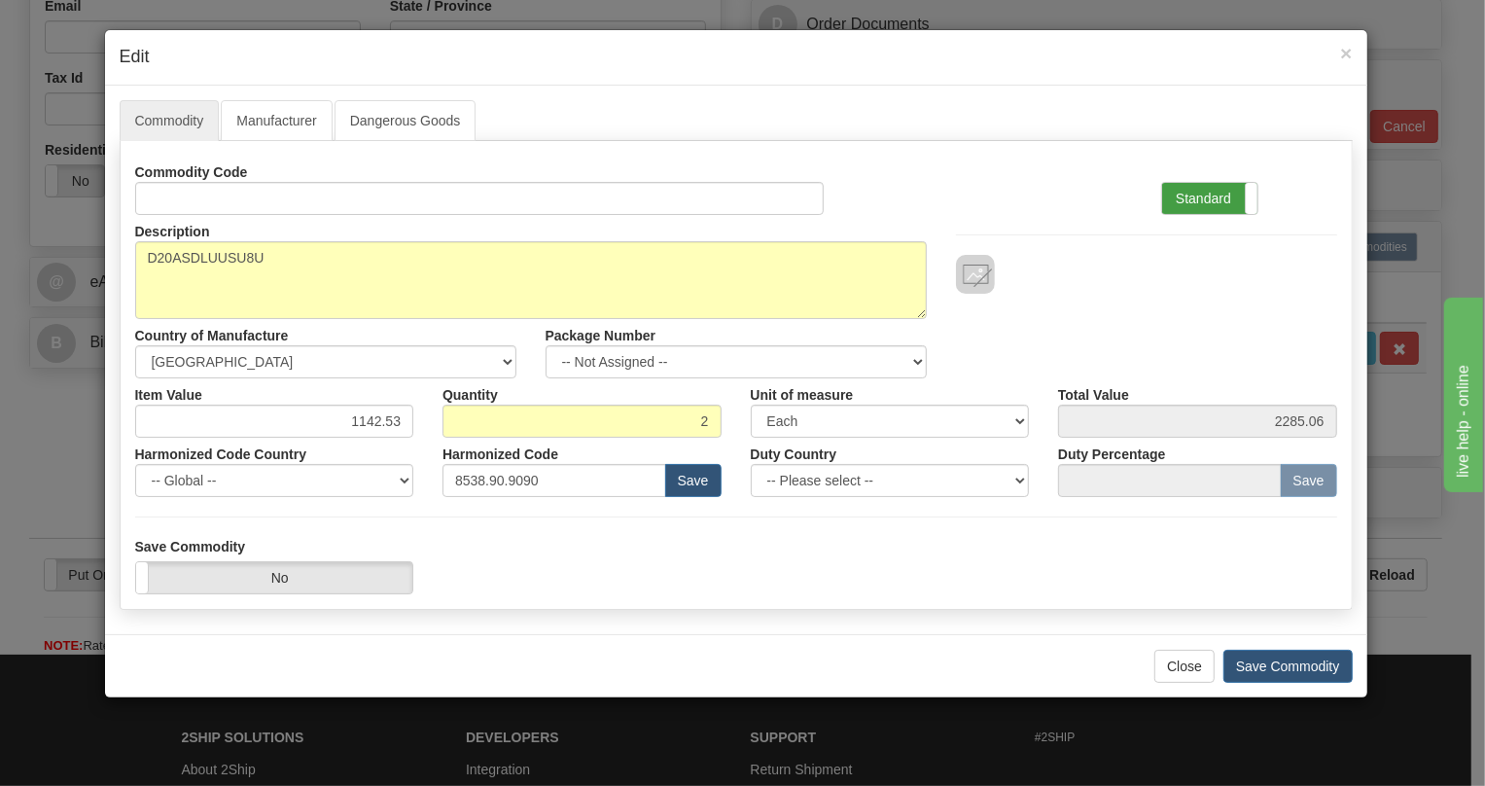
click at [1213, 192] on label "Standard" at bounding box center [1209, 198] width 95 height 31
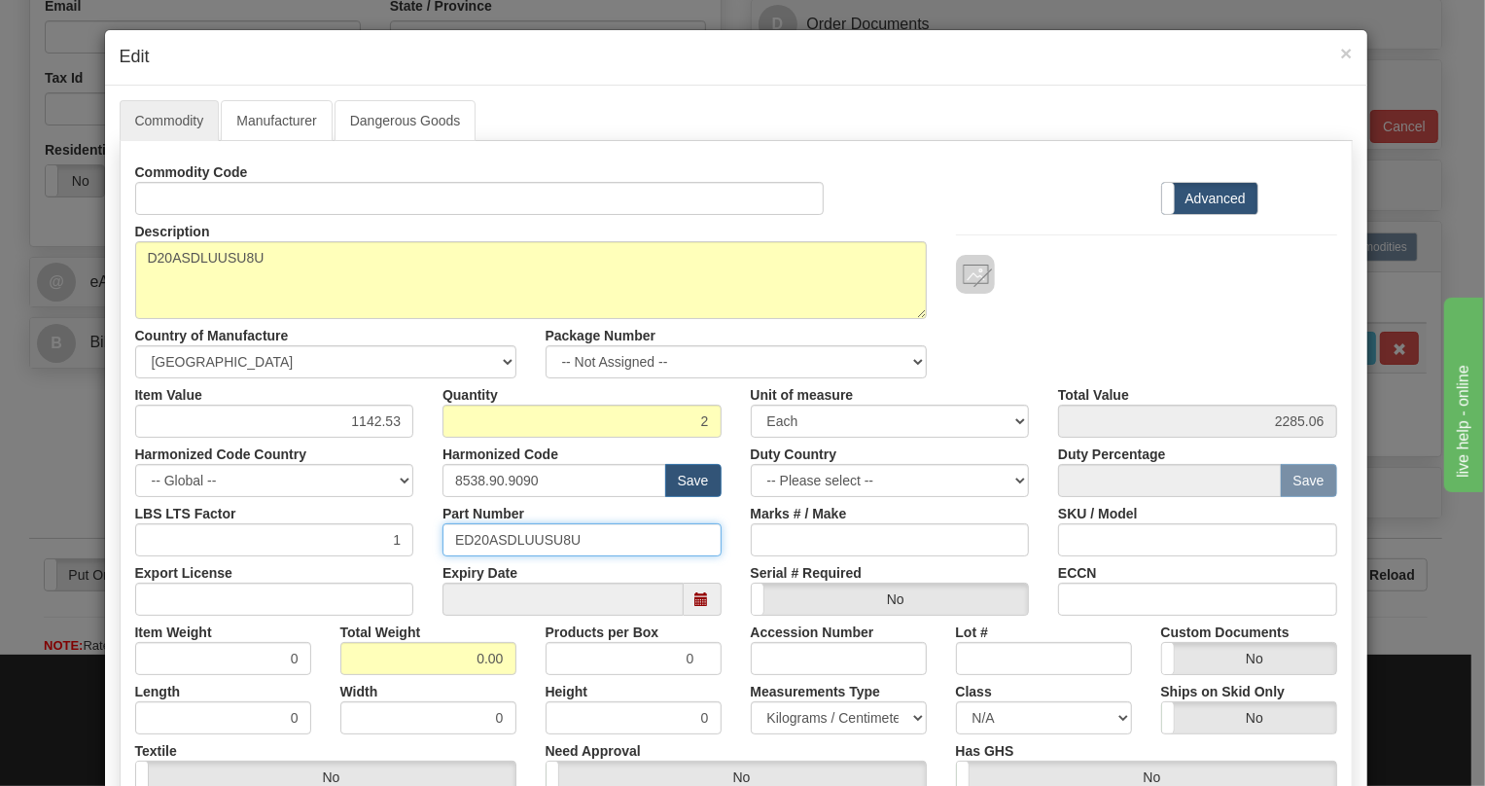
click at [525, 540] on input "ED20ASDLUUSU8U" at bounding box center [581, 539] width 279 height 33
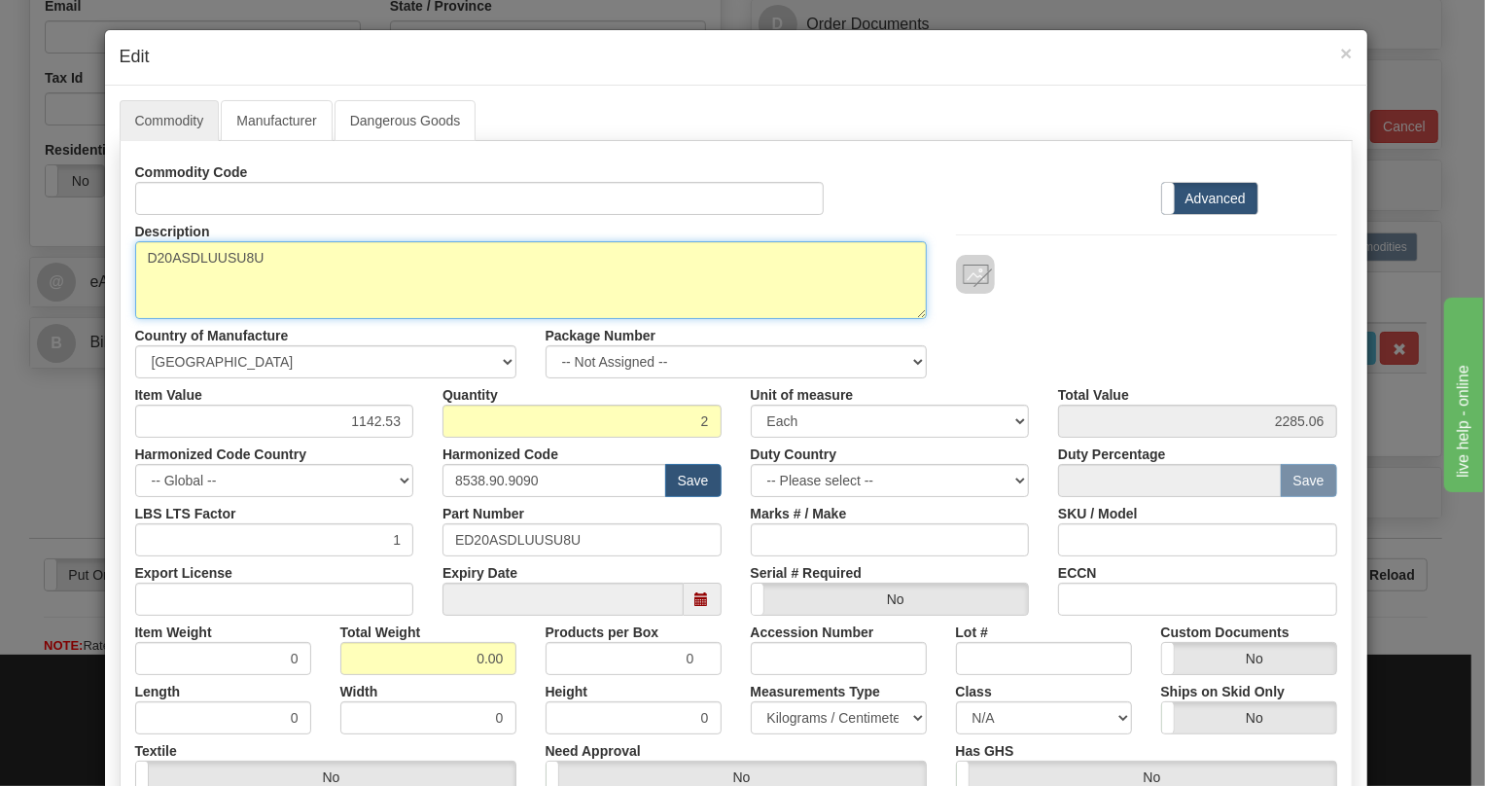
click at [195, 255] on textarea "D20ASDLUUSU8U" at bounding box center [530, 280] width 791 height 78
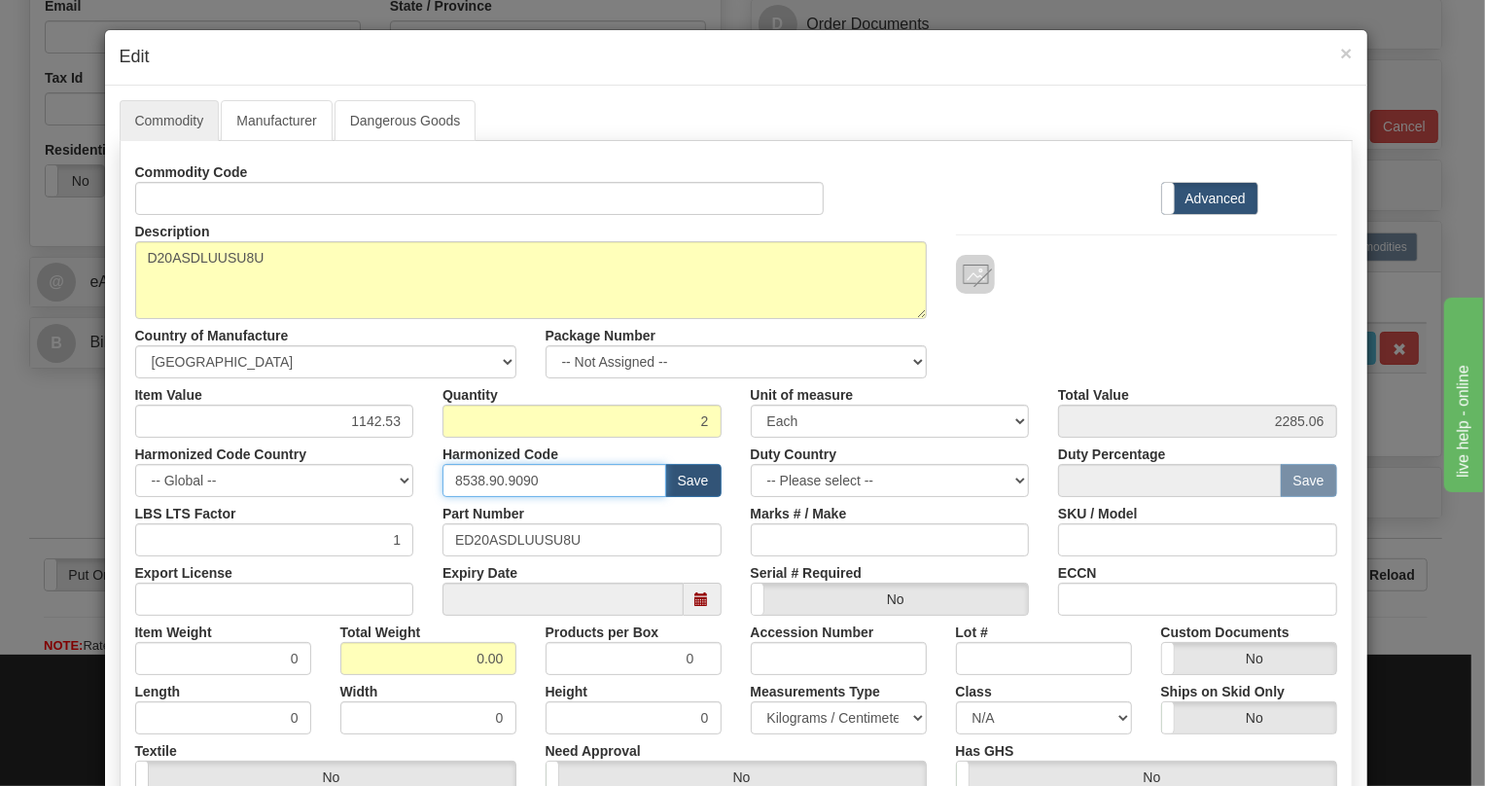
click at [486, 480] on input "8538.90.9090" at bounding box center [554, 480] width 224 height 33
paste input "818"
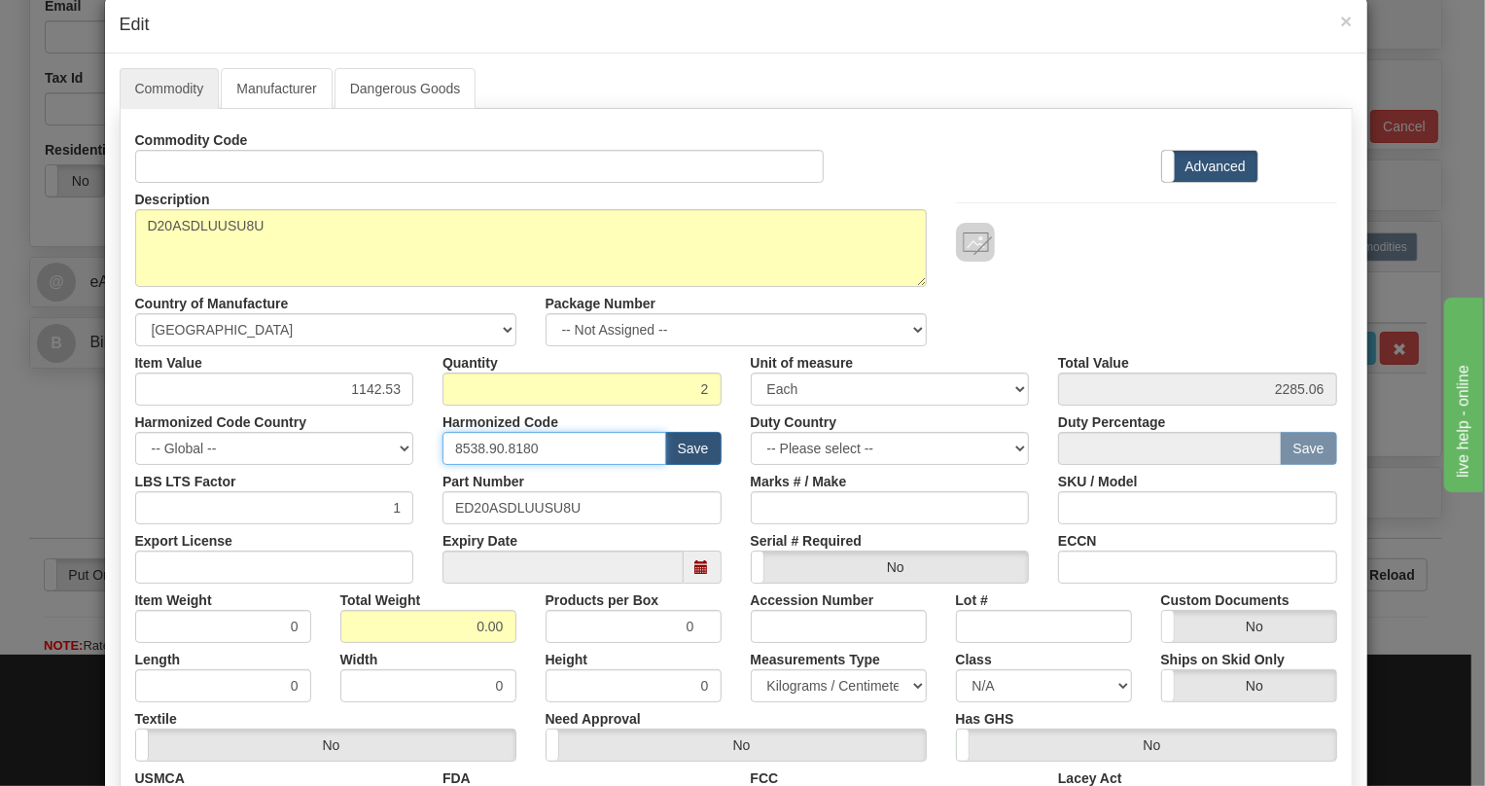
scroll to position [87, 0]
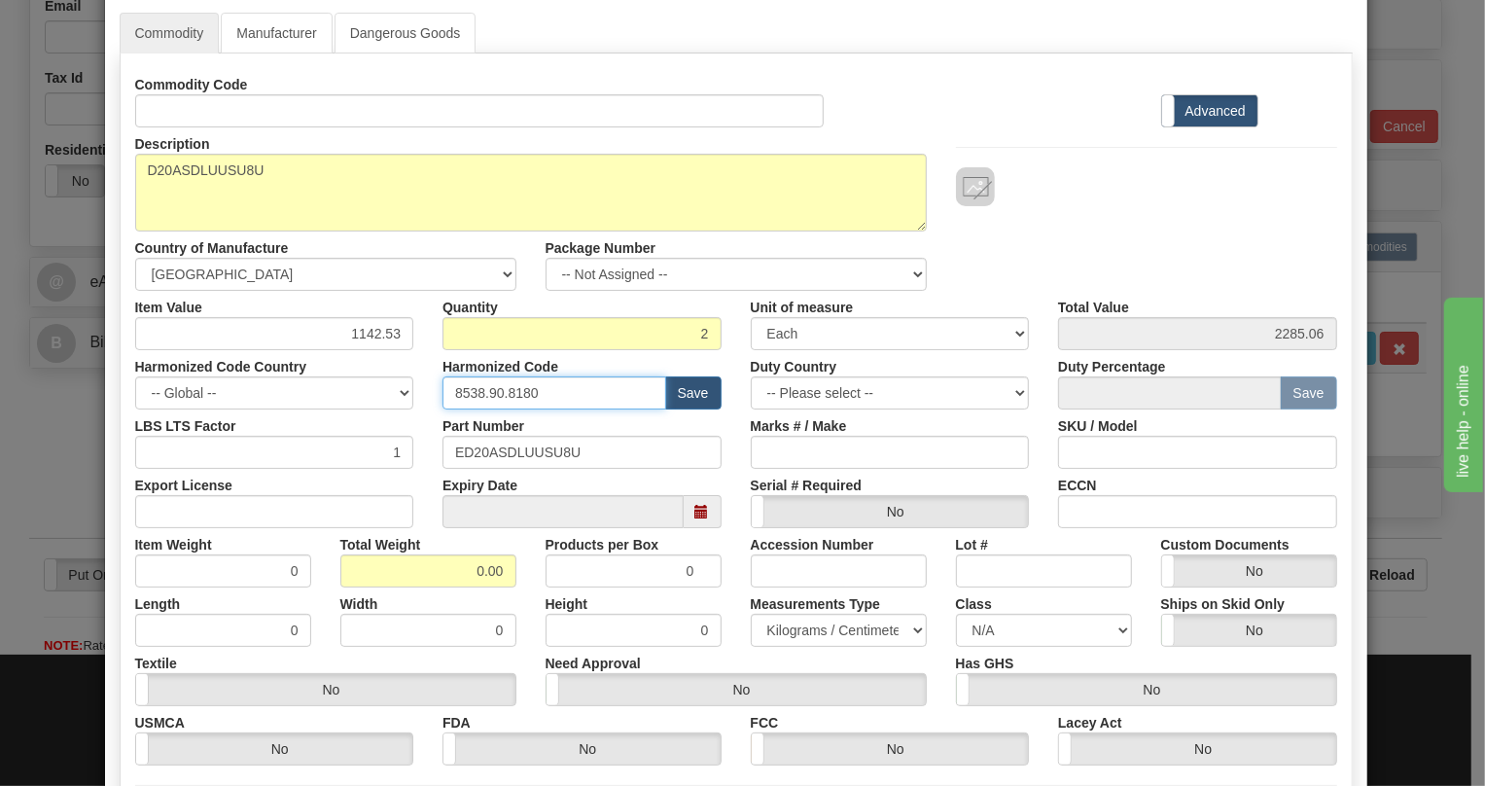
type input "8538.90.8180"
click at [464, 572] on input "0.00" at bounding box center [428, 570] width 176 height 33
type input "1.00"
type input "0.5000"
click at [790, 617] on select "Pounds / Inches Kilograms / Centimeters" at bounding box center [839, 629] width 176 height 33
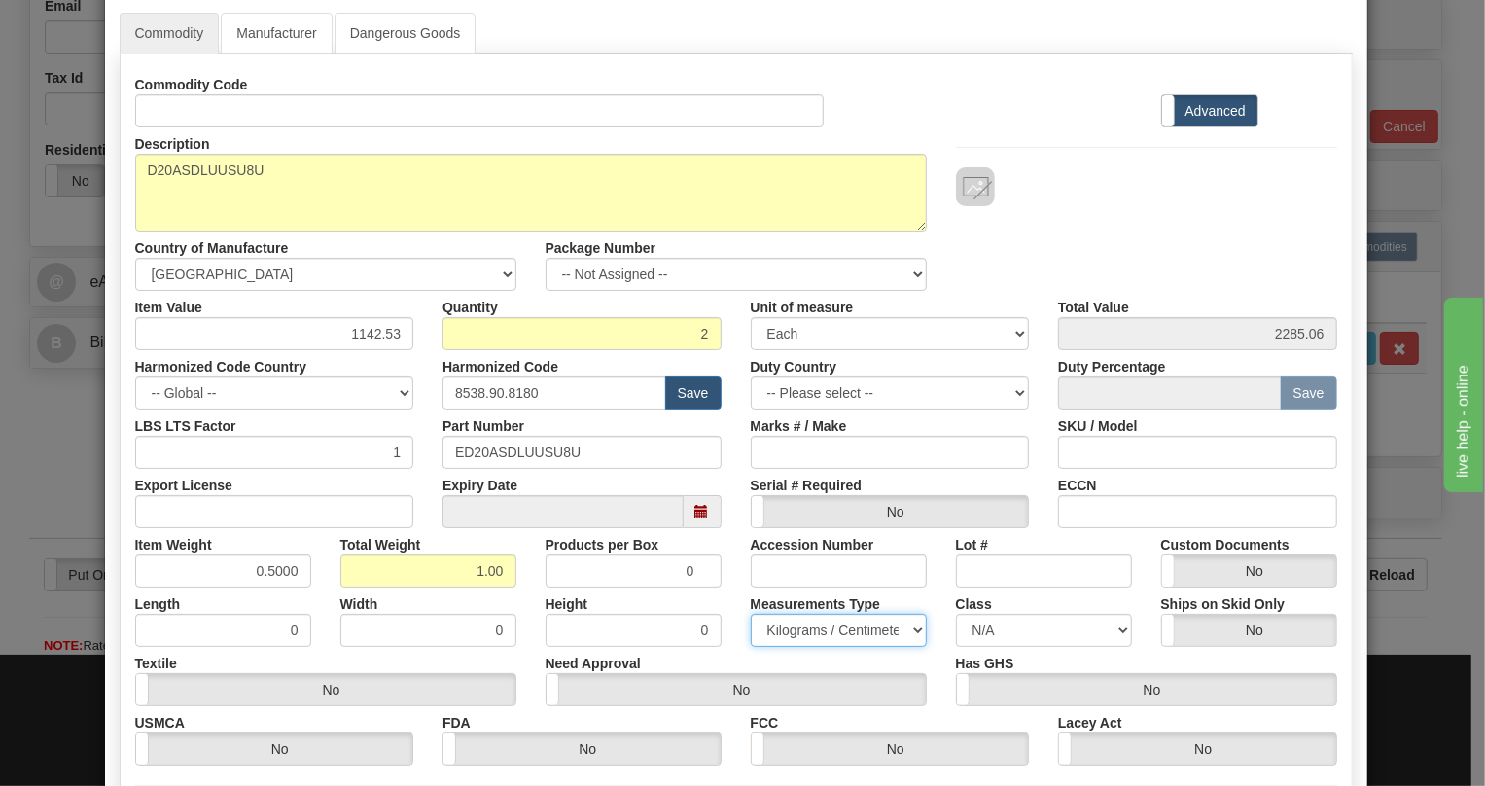
select select "0"
click at [751, 613] on select "Pounds / Inches Kilograms / Centimeters" at bounding box center [839, 629] width 176 height 33
click at [533, 629] on div "Height 0" at bounding box center [633, 616] width 205 height 59
click at [363, 329] on input "1142.53" at bounding box center [274, 333] width 279 height 33
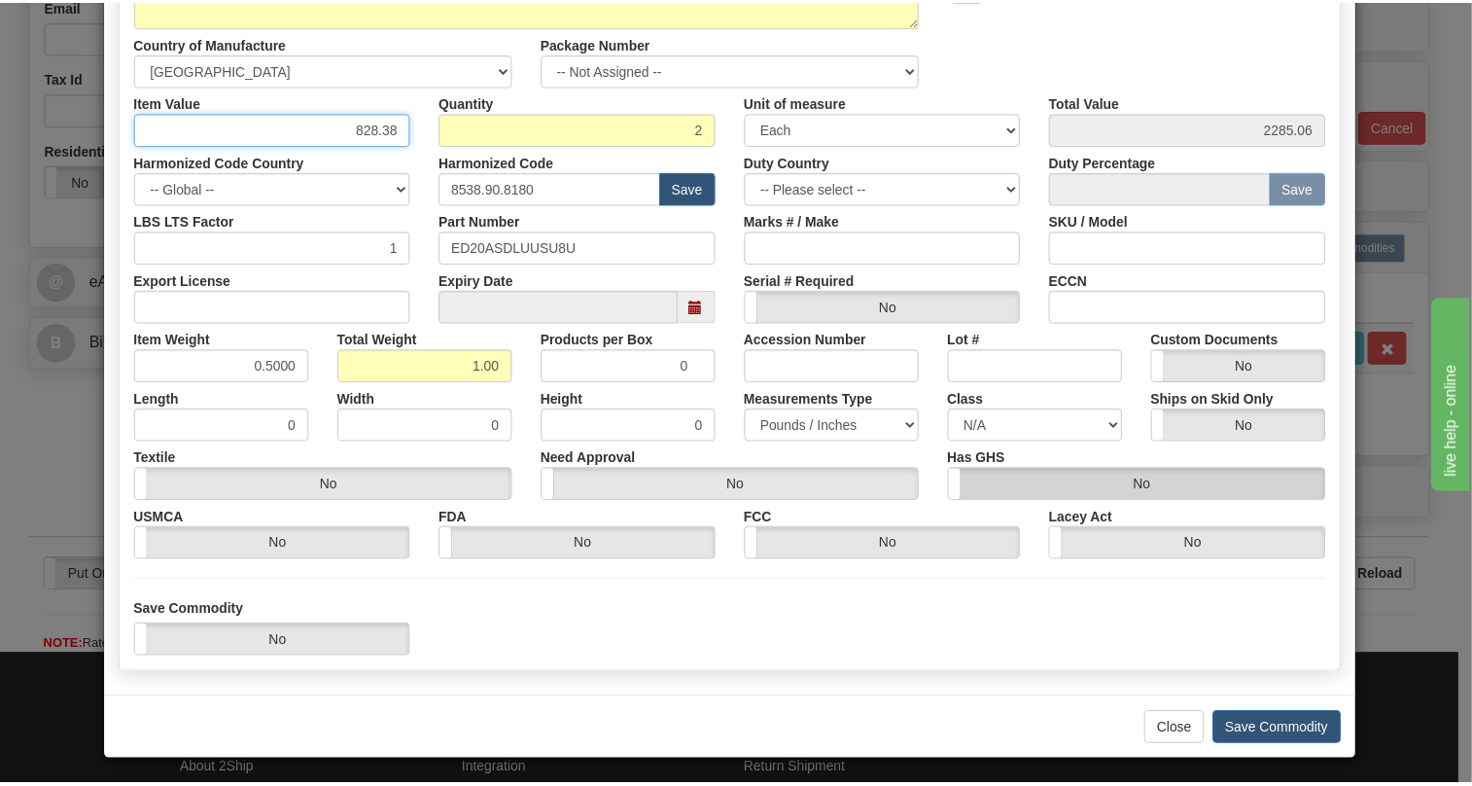
scroll to position [296, 0]
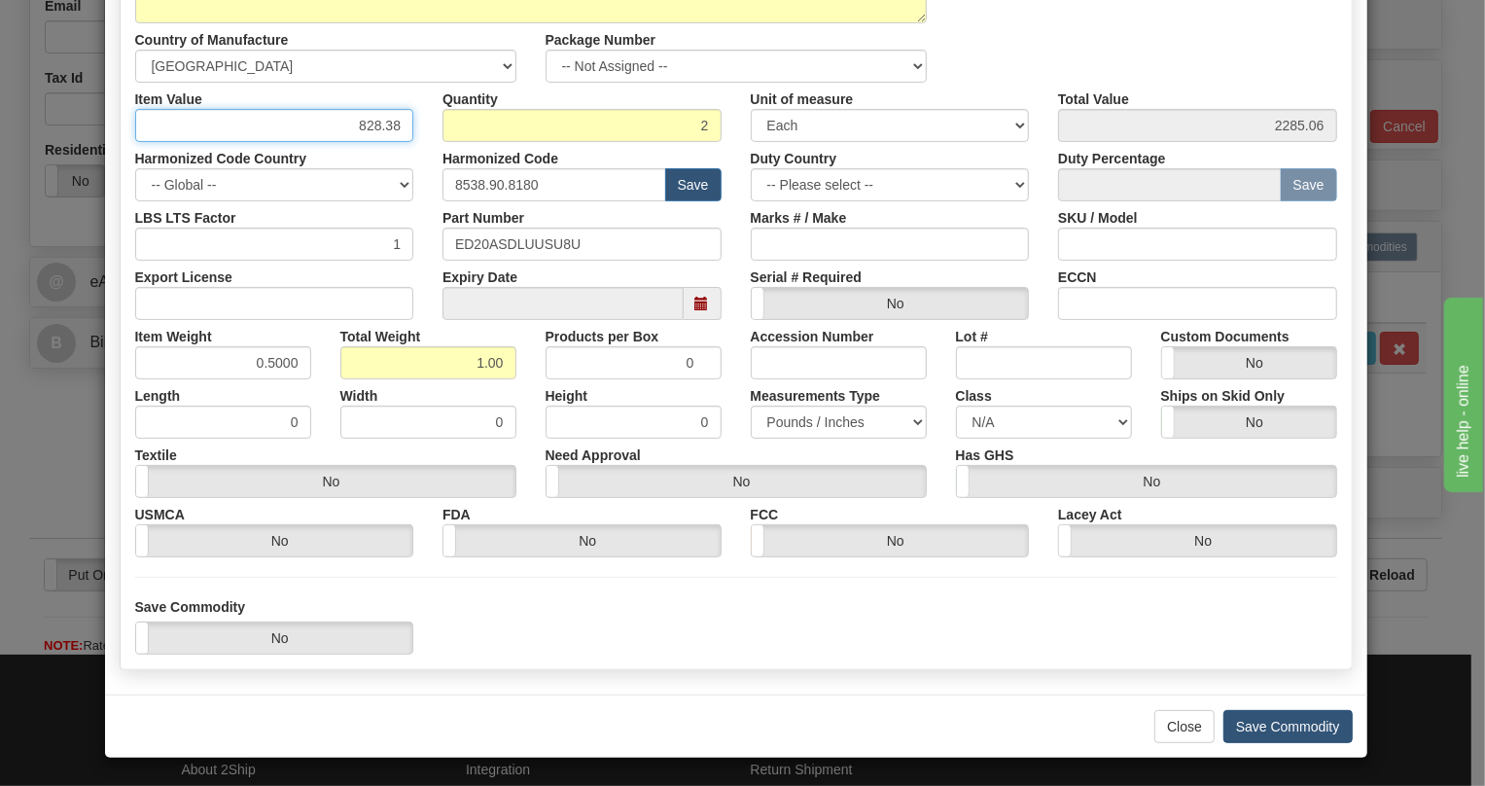
type input "828.38"
type input "1656.76"
click at [1276, 727] on button "Save Commodity" at bounding box center [1287, 726] width 129 height 33
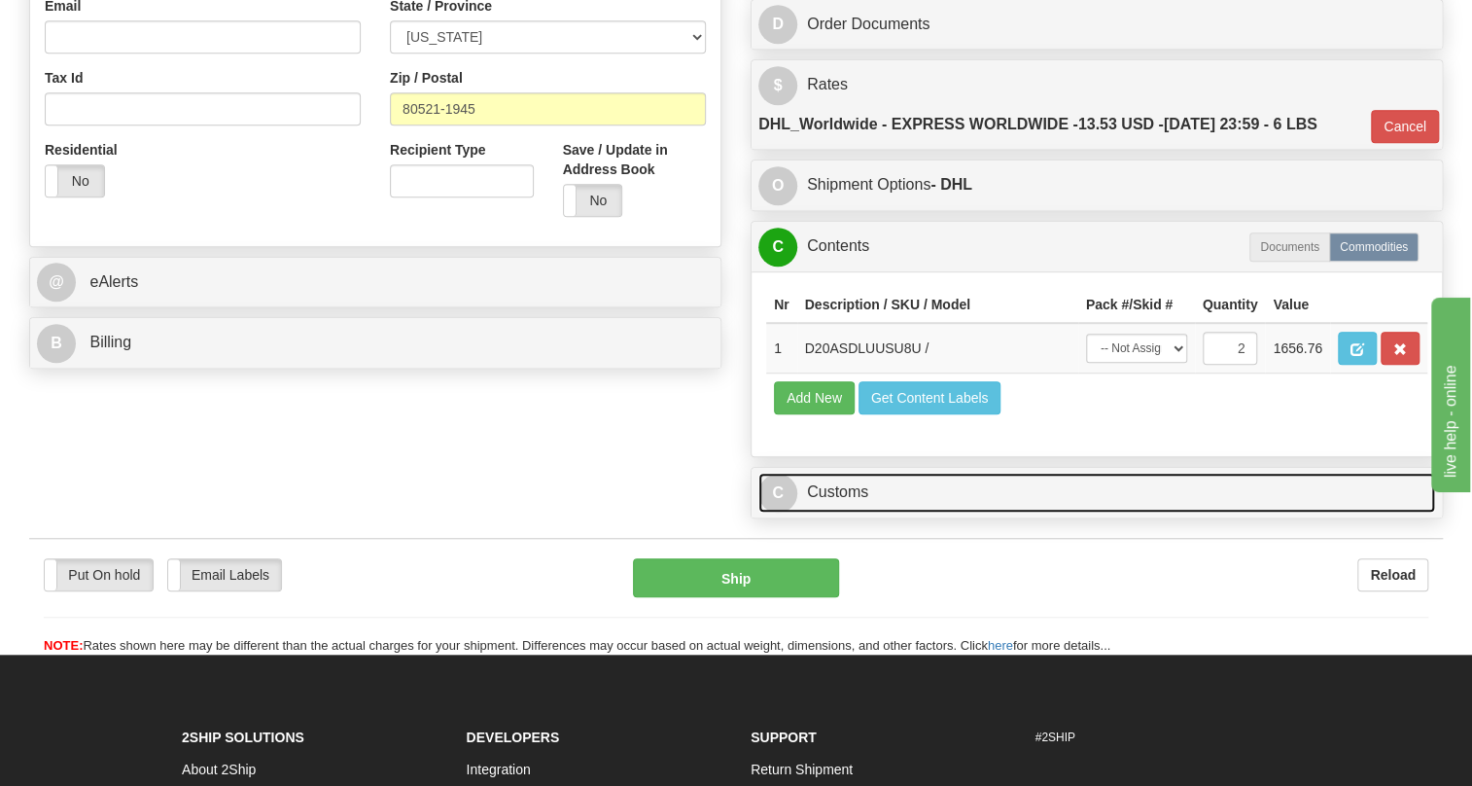
click at [830, 512] on link "C Customs" at bounding box center [1096, 492] width 677 height 40
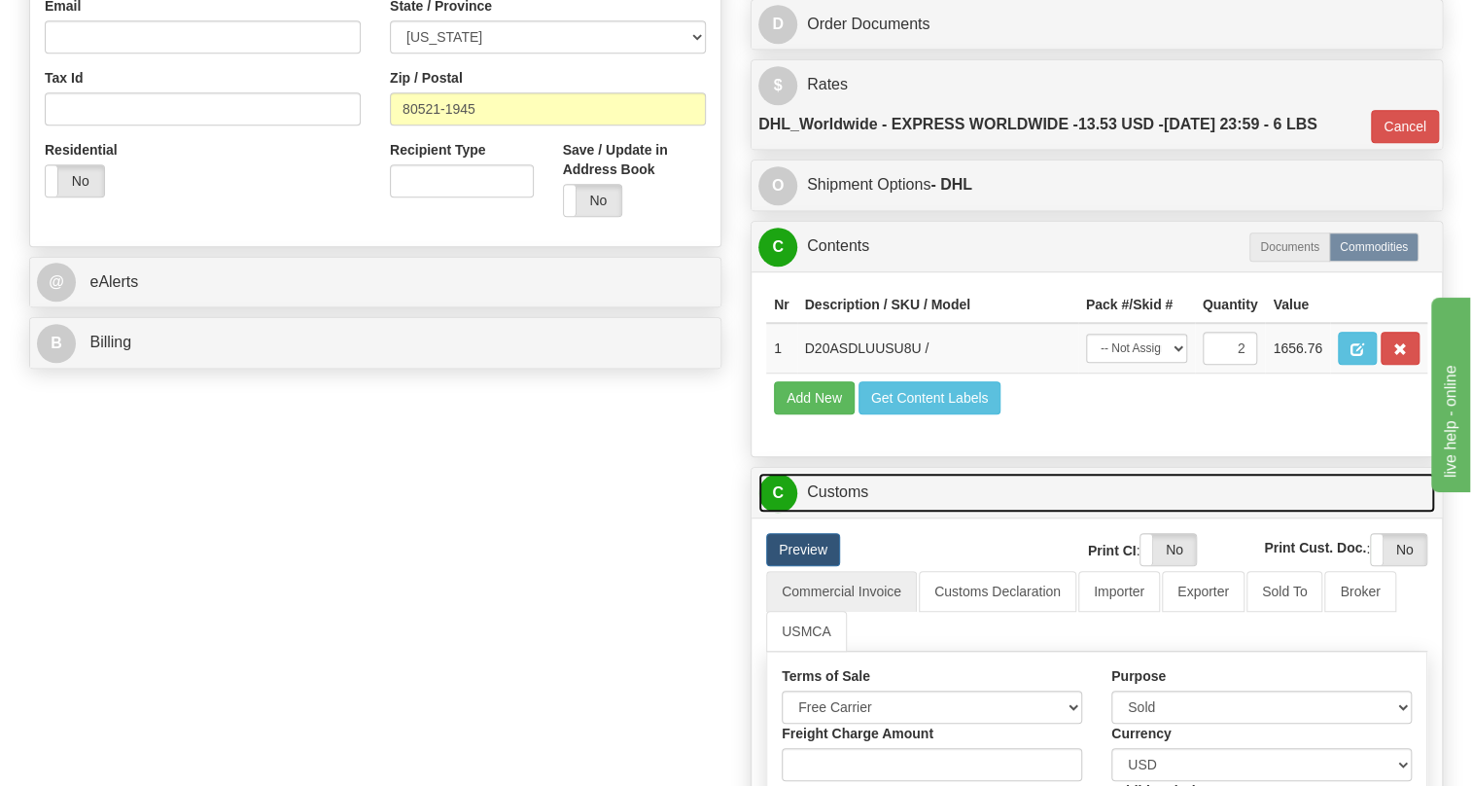
click at [840, 512] on link "C Customs" at bounding box center [1096, 492] width 677 height 40
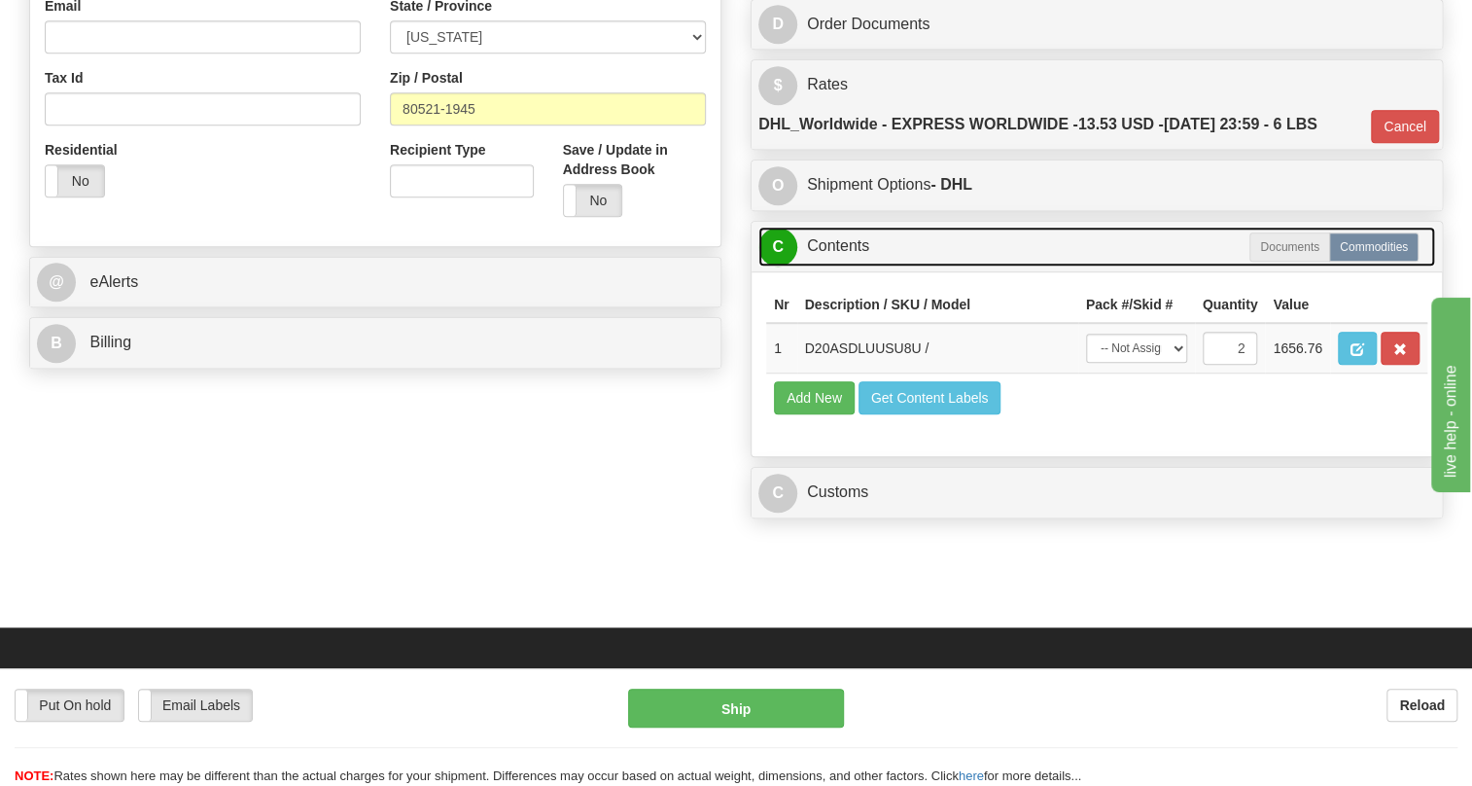
click at [860, 266] on link "C Contents" at bounding box center [1096, 247] width 677 height 40
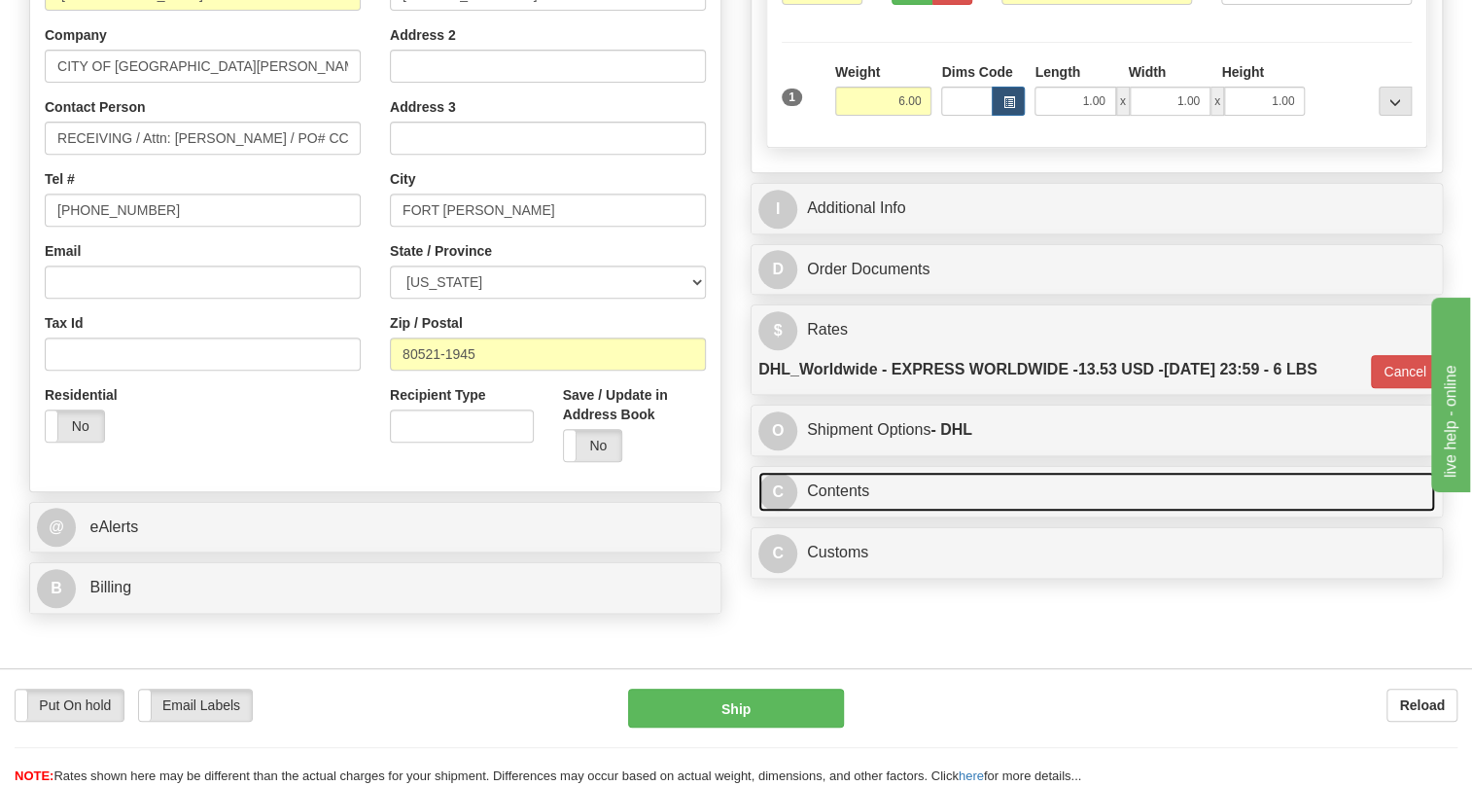
scroll to position [353, 0]
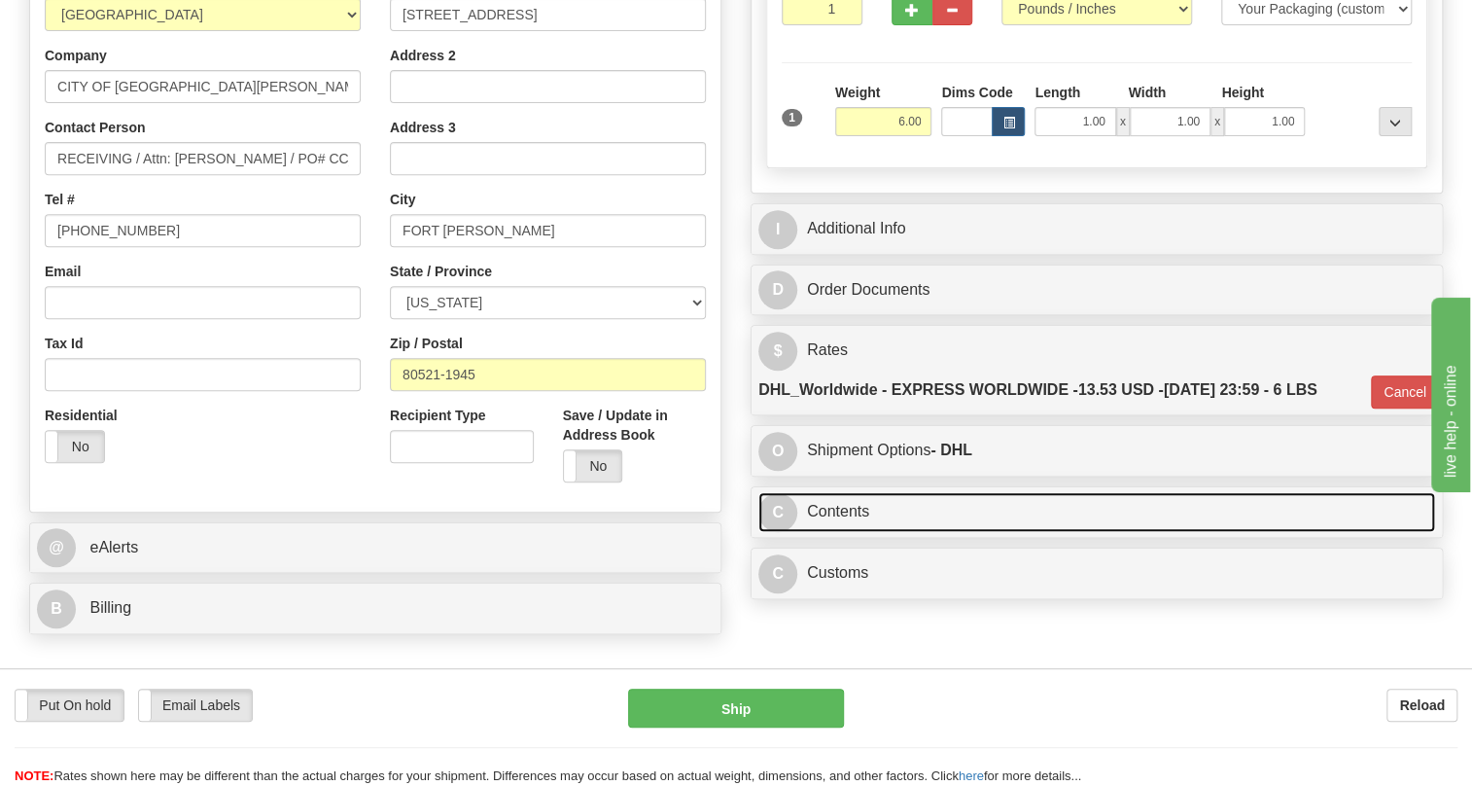
click at [865, 532] on link "C Contents" at bounding box center [1096, 512] width 677 height 40
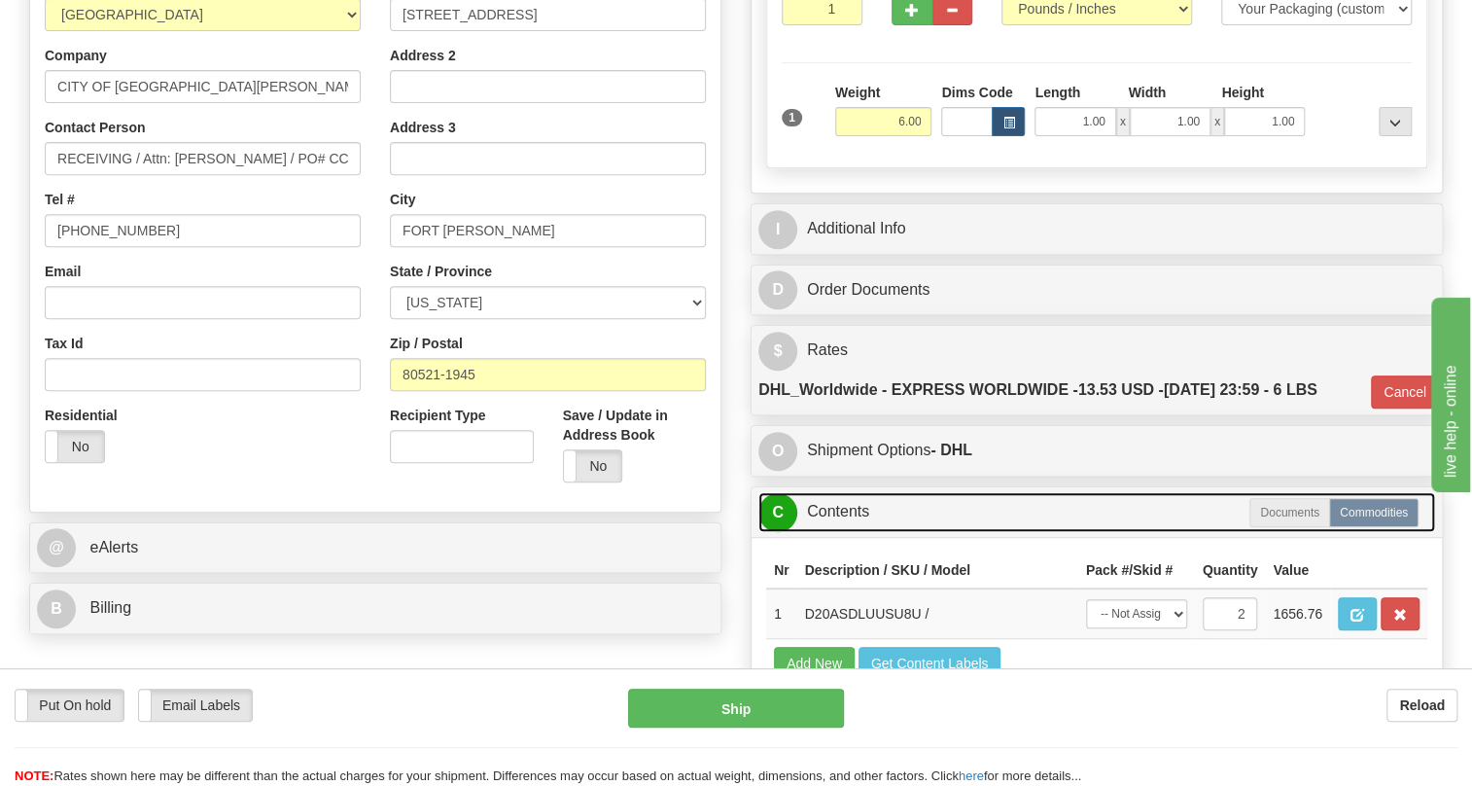
click at [865, 532] on link "C Contents" at bounding box center [1096, 512] width 677 height 40
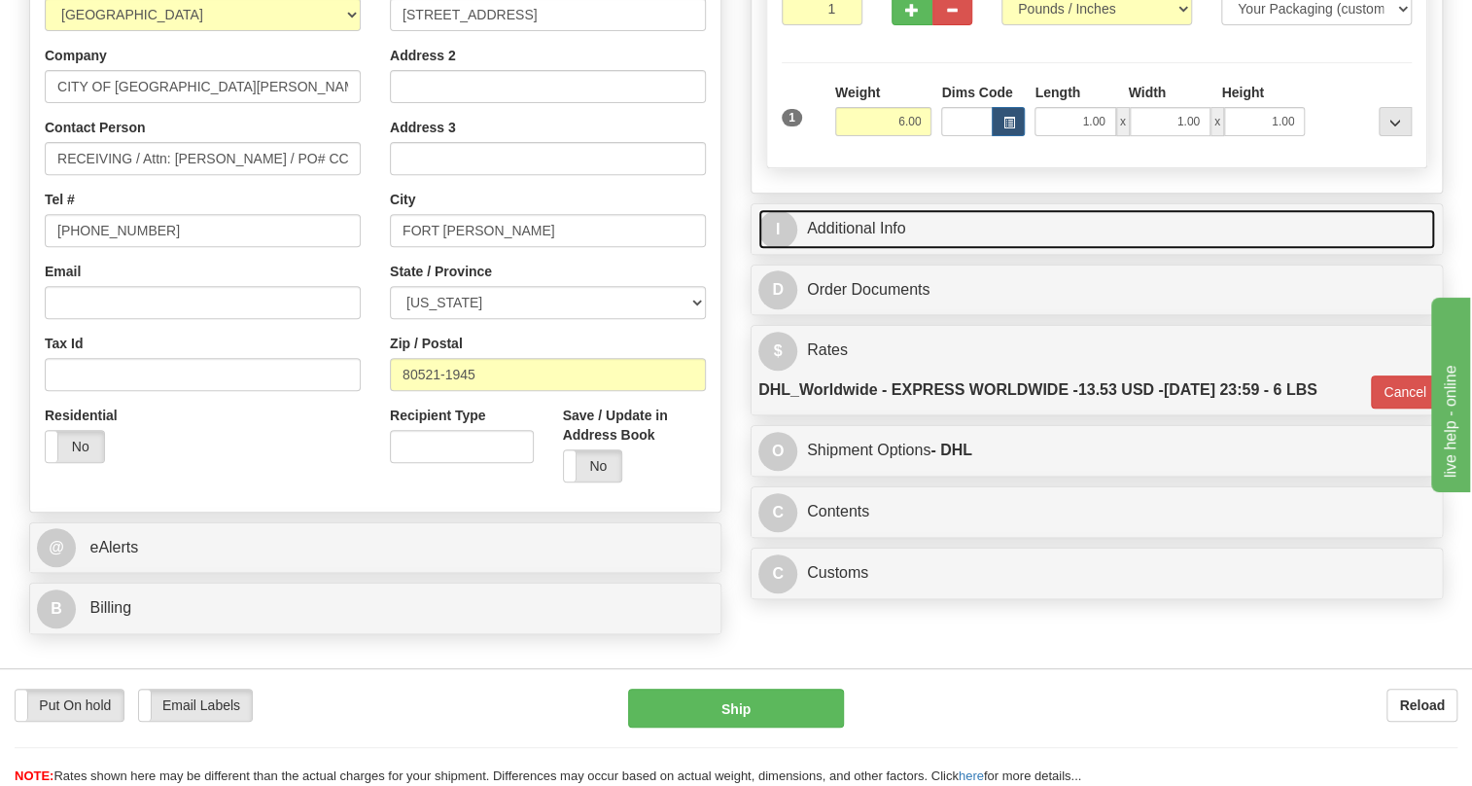
click at [876, 249] on link "I Additional Info" at bounding box center [1096, 229] width 677 height 40
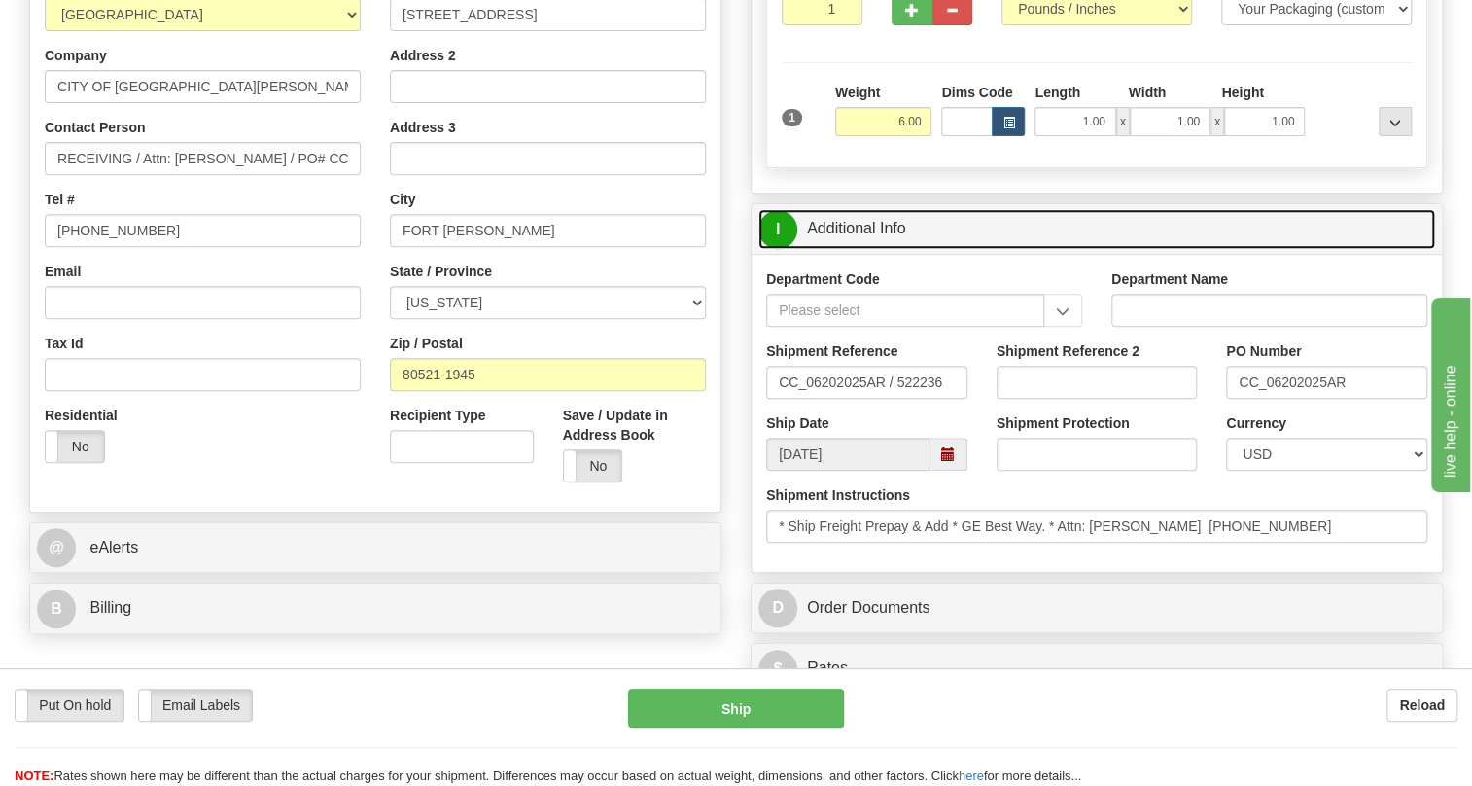
click at [847, 249] on link "I Additional Info" at bounding box center [1096, 229] width 677 height 40
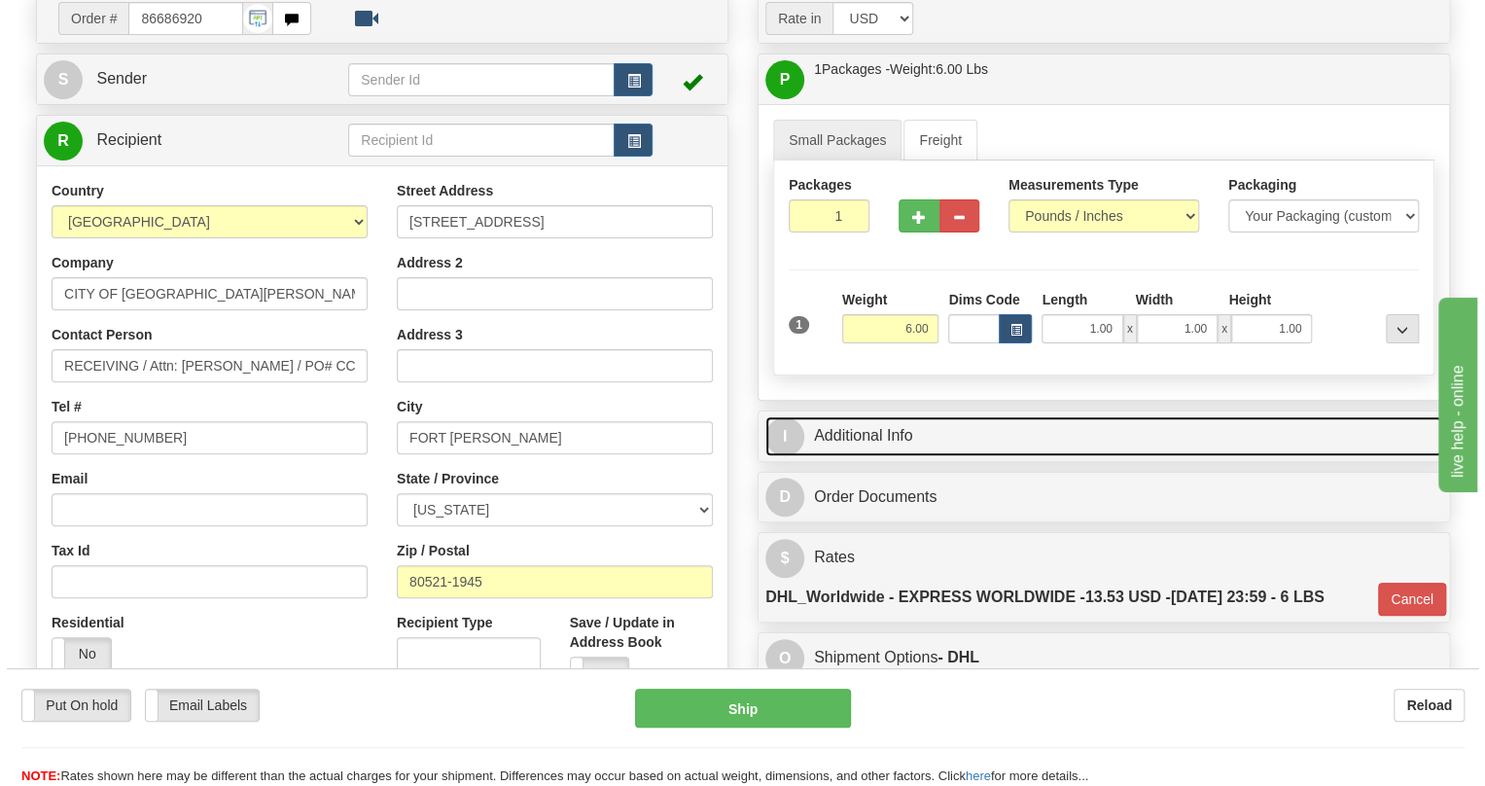
scroll to position [176, 0]
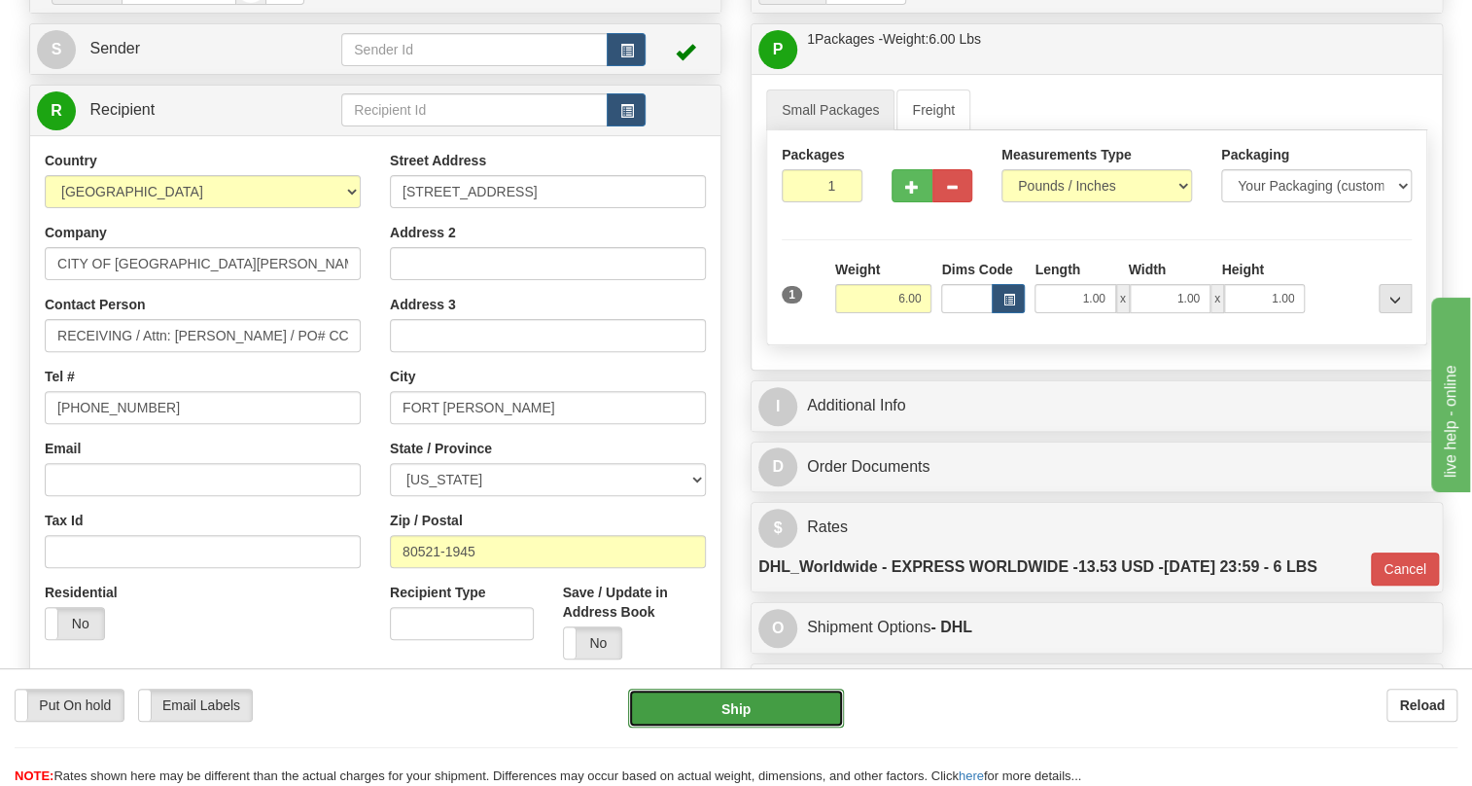
click at [732, 707] on button "Ship" at bounding box center [736, 707] width 216 height 39
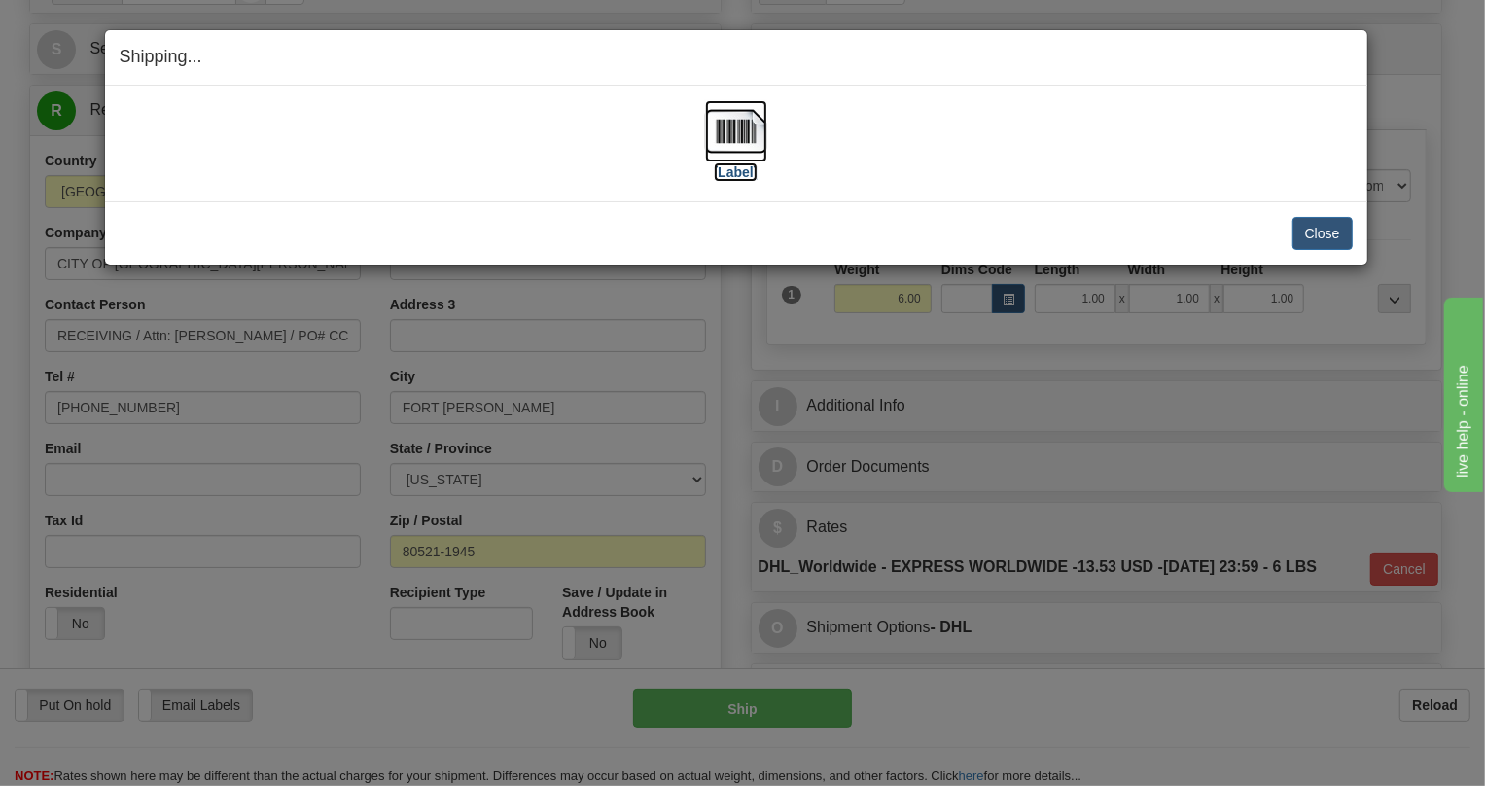
click at [741, 120] on img at bounding box center [736, 131] width 62 height 62
click at [1315, 232] on button "Close" at bounding box center [1322, 233] width 60 height 33
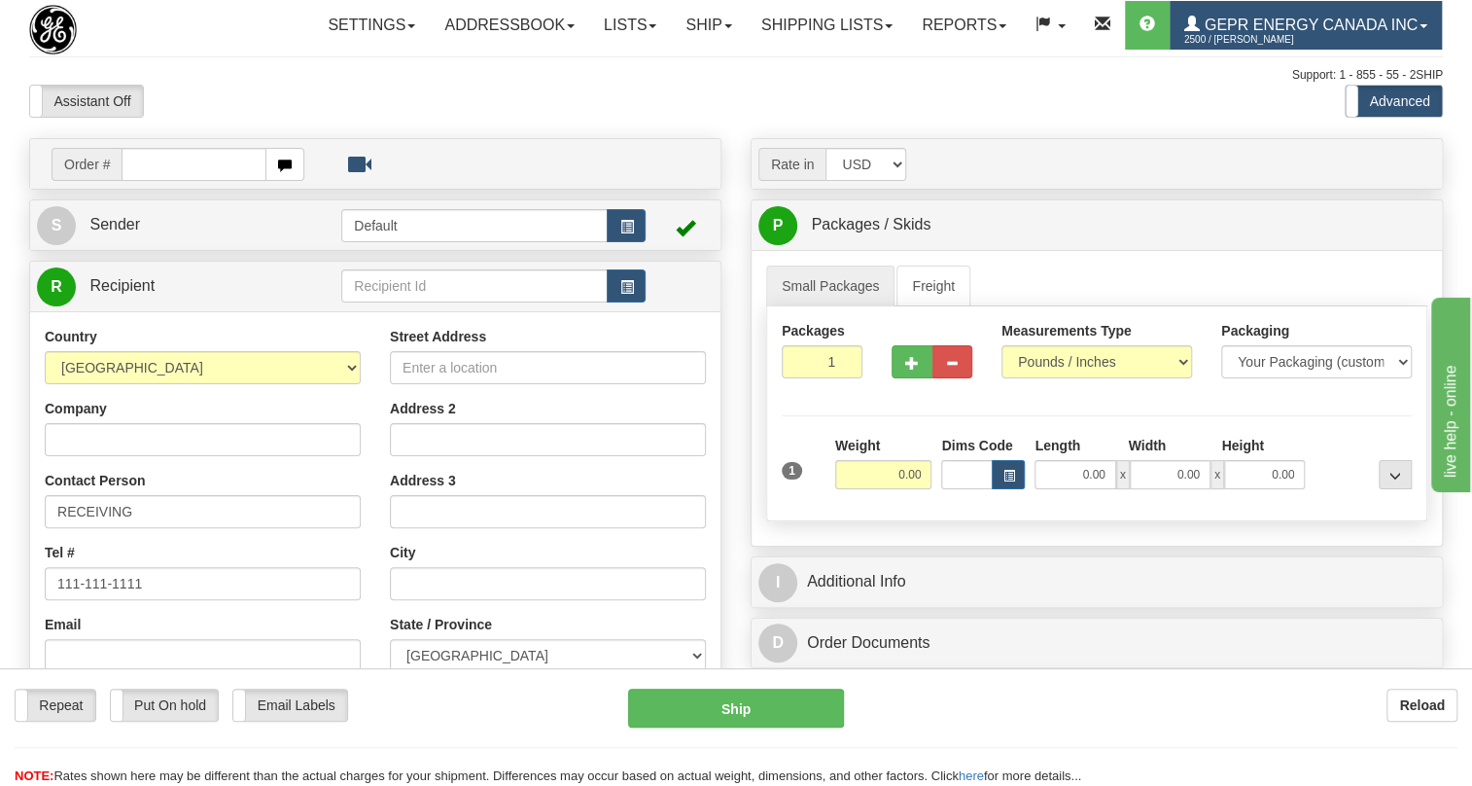
click at [1170, 50] on link "GEPR Energy Canada Inc 2500 / Joselito Capada" at bounding box center [1306, 25] width 272 height 49
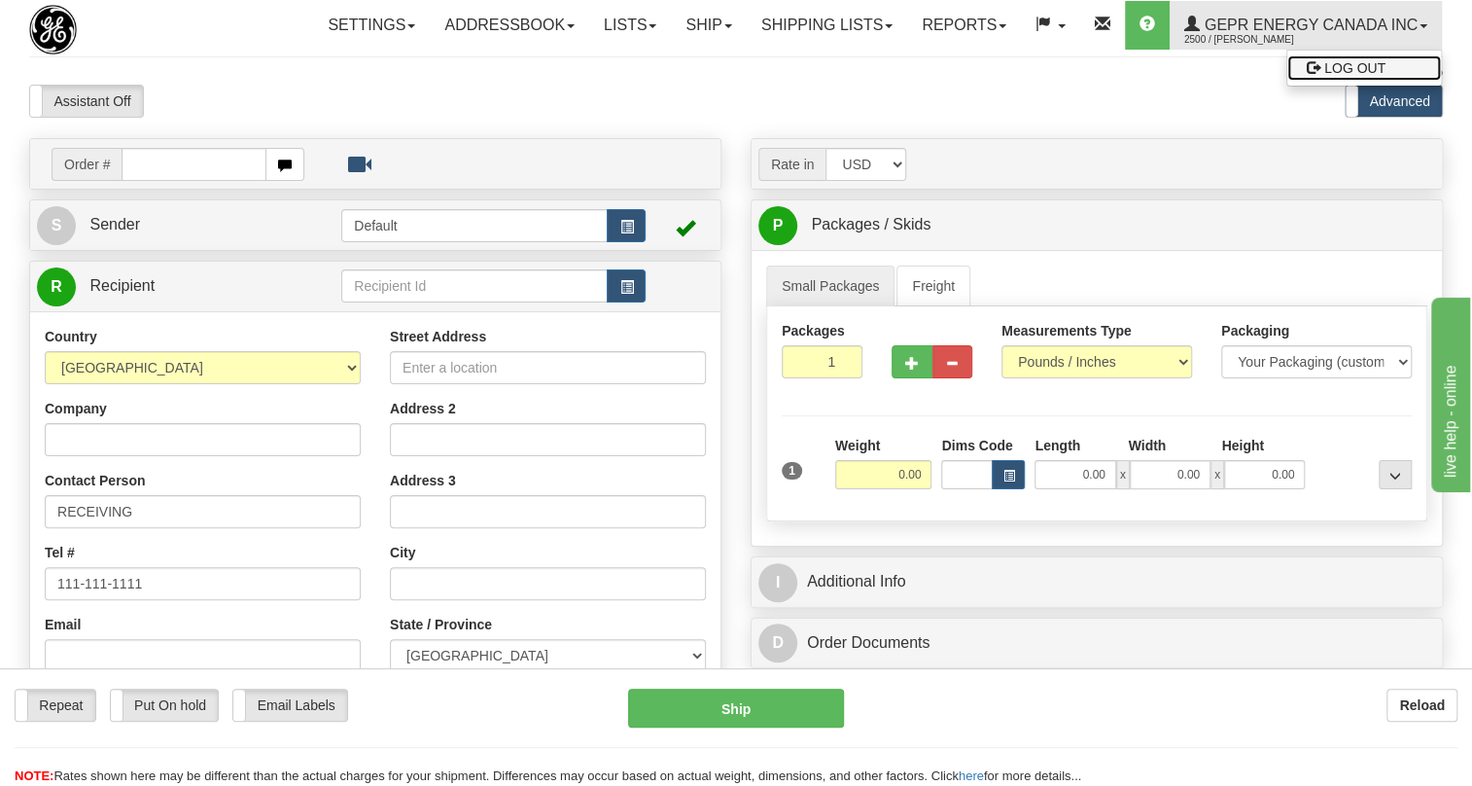
click at [1324, 76] on span "LOG OUT" at bounding box center [1354, 68] width 61 height 16
